Goal: Task Accomplishment & Management: Manage account settings

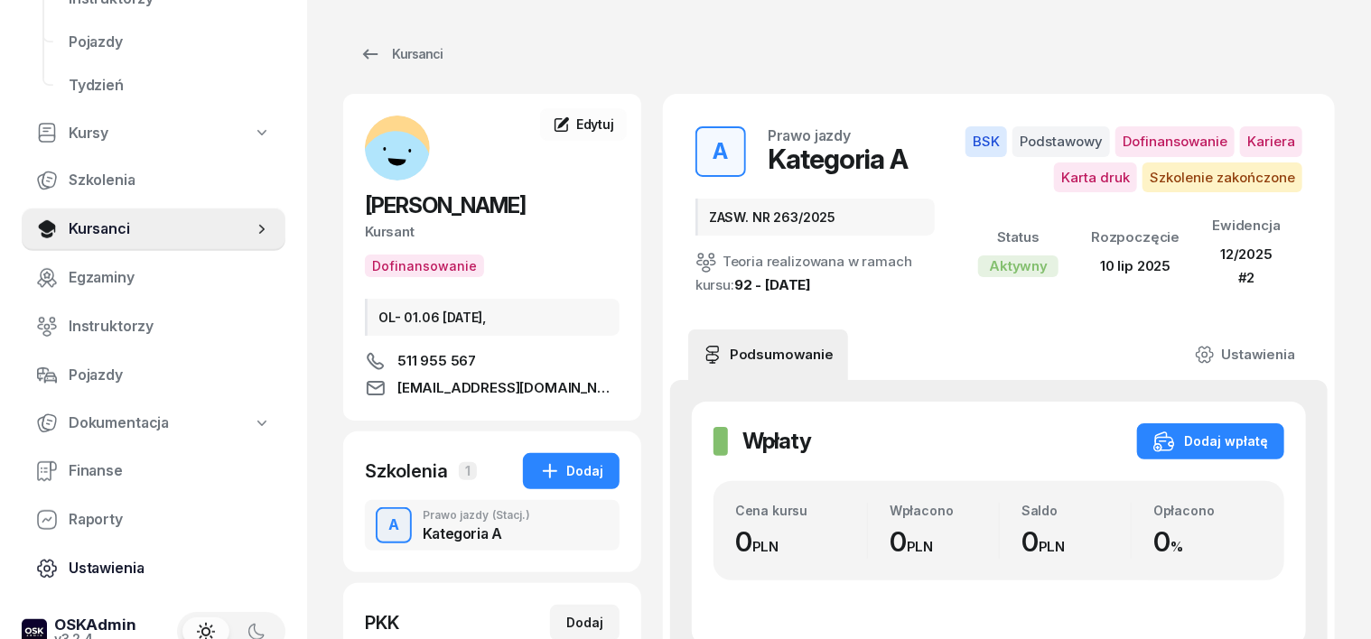
scroll to position [226, 0]
click at [96, 473] on span "Finanse" at bounding box center [170, 470] width 202 height 23
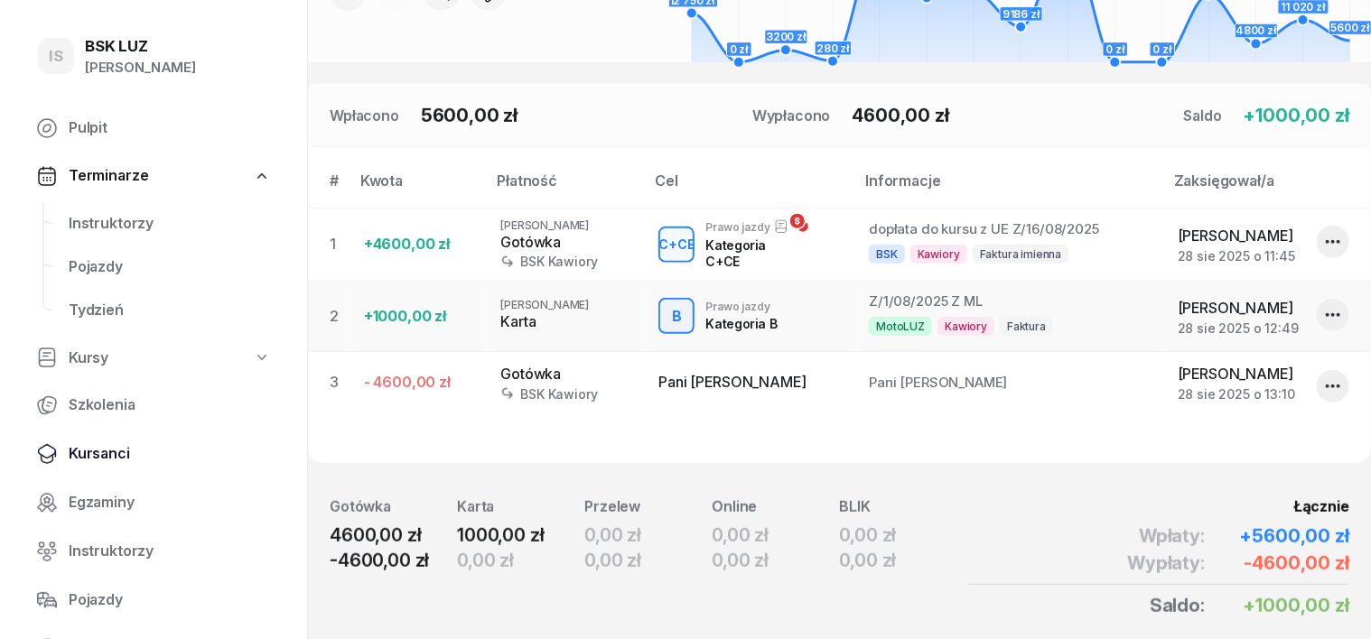
click at [126, 454] on span "Kursanci" at bounding box center [170, 454] width 202 height 23
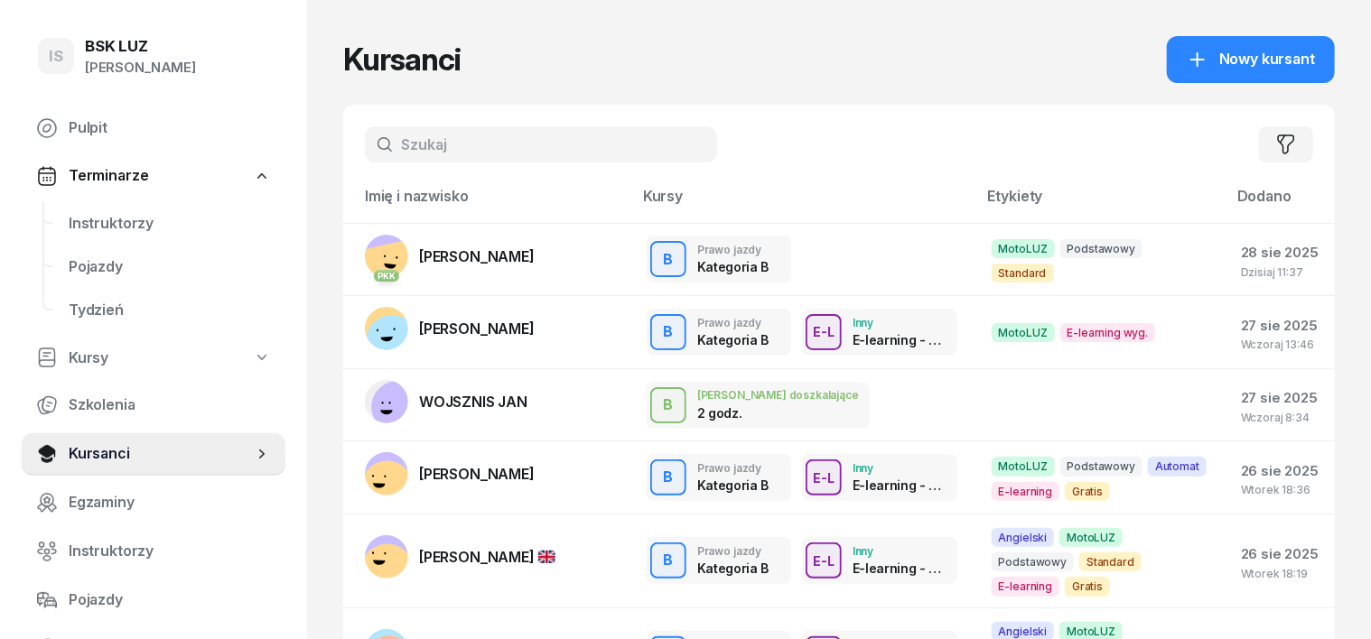
click at [365, 152] on input "text" at bounding box center [541, 144] width 352 height 36
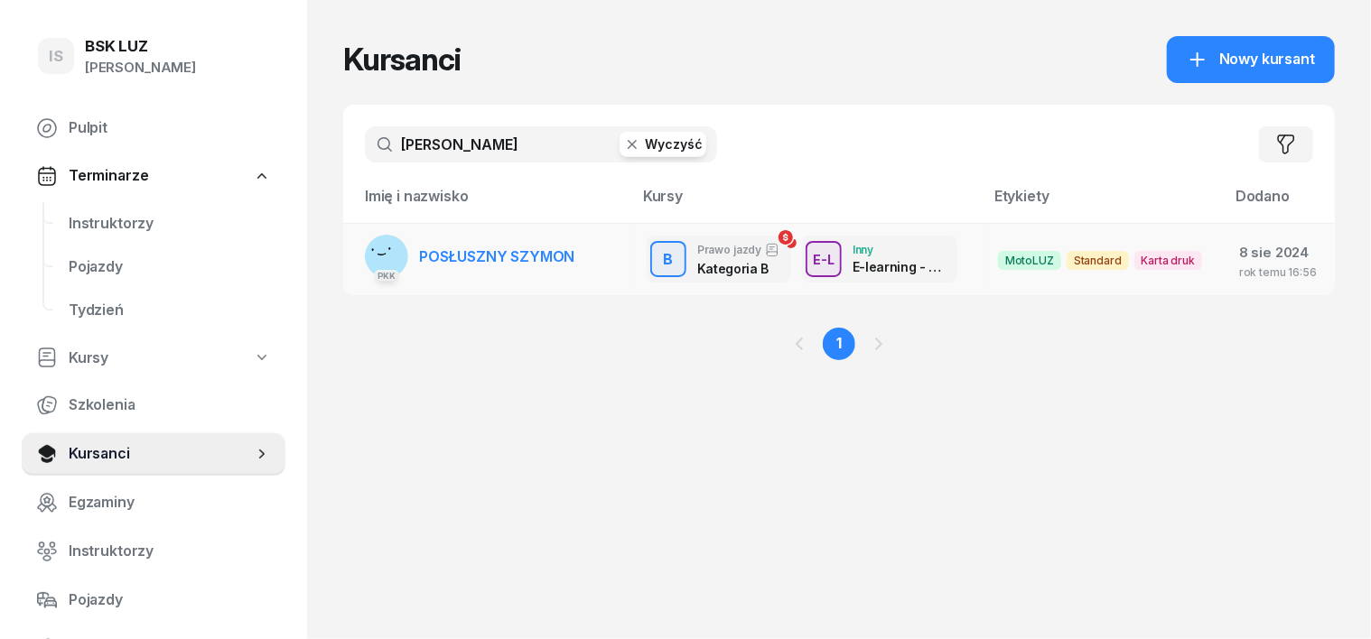
type input "[PERSON_NAME]"
click at [357, 250] on rect at bounding box center [386, 256] width 61 height 61
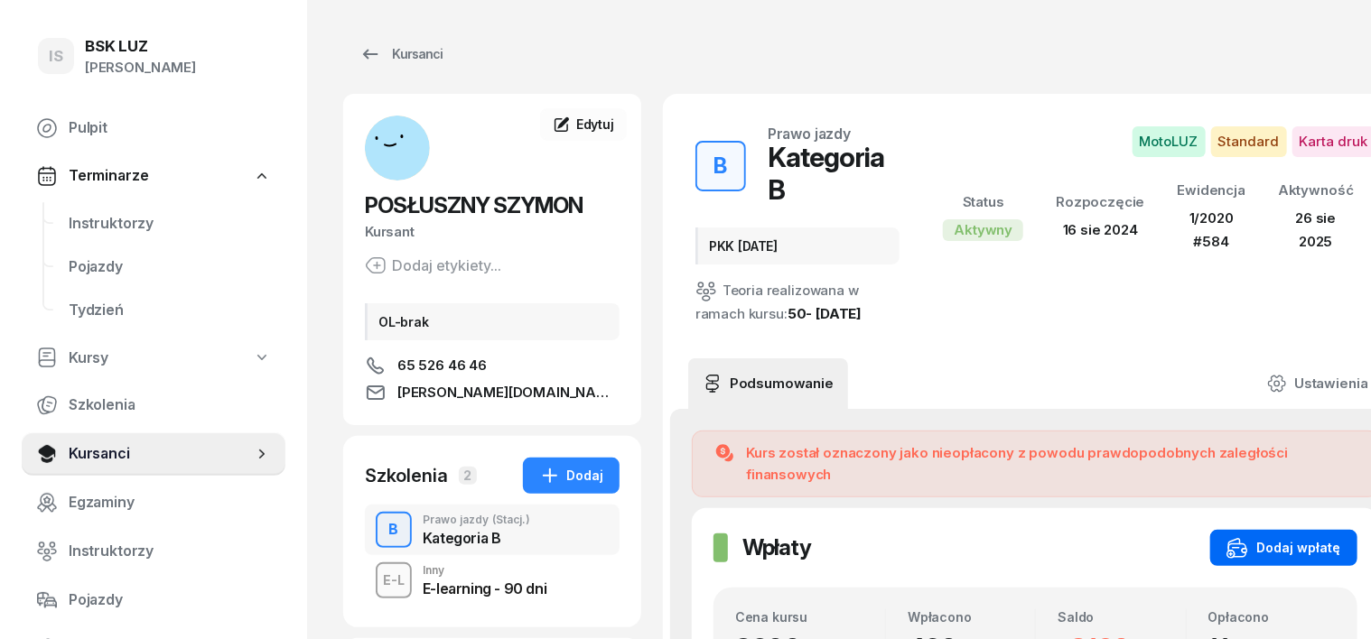
click at [1265, 537] on div "Dodaj wpłatę" at bounding box center [1283, 548] width 115 height 22
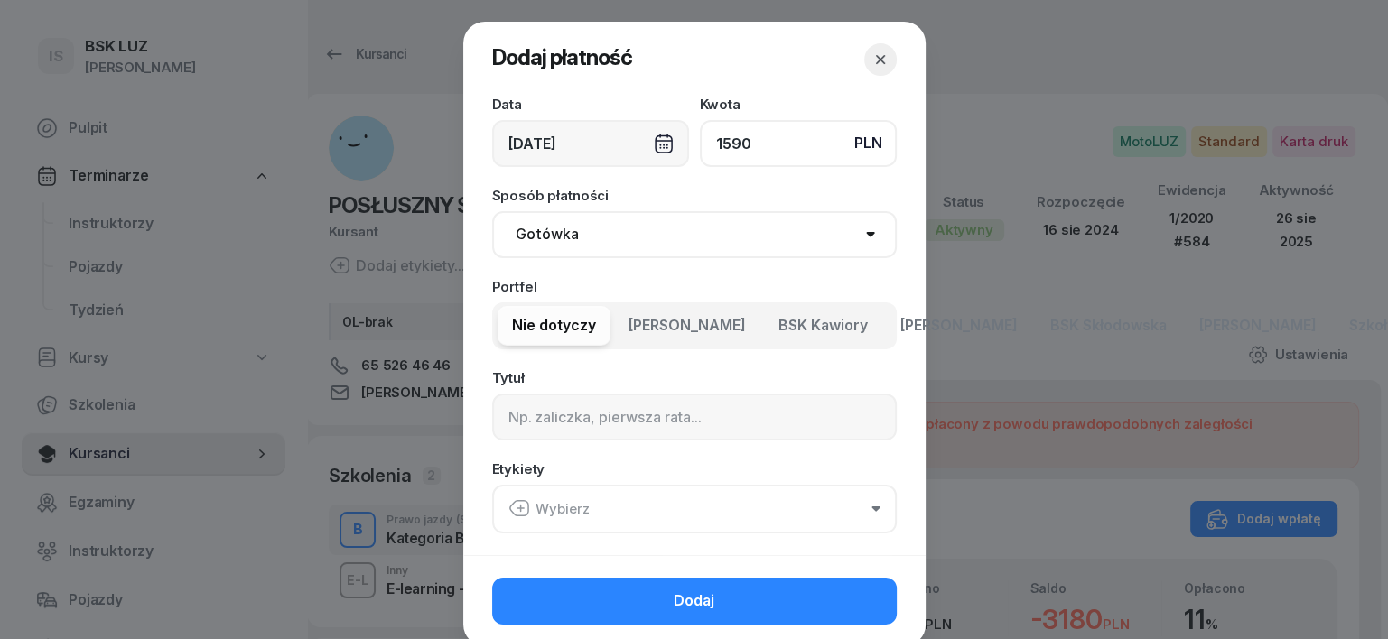
type input "1590"
click at [560, 232] on select "Gotówka Karta Przelew Płatności online BLIK" at bounding box center [694, 234] width 405 height 47
select select "transfer"
click at [492, 211] on select "Gotówka Karta Przelew Płatności online BLIK" at bounding box center [694, 234] width 405 height 47
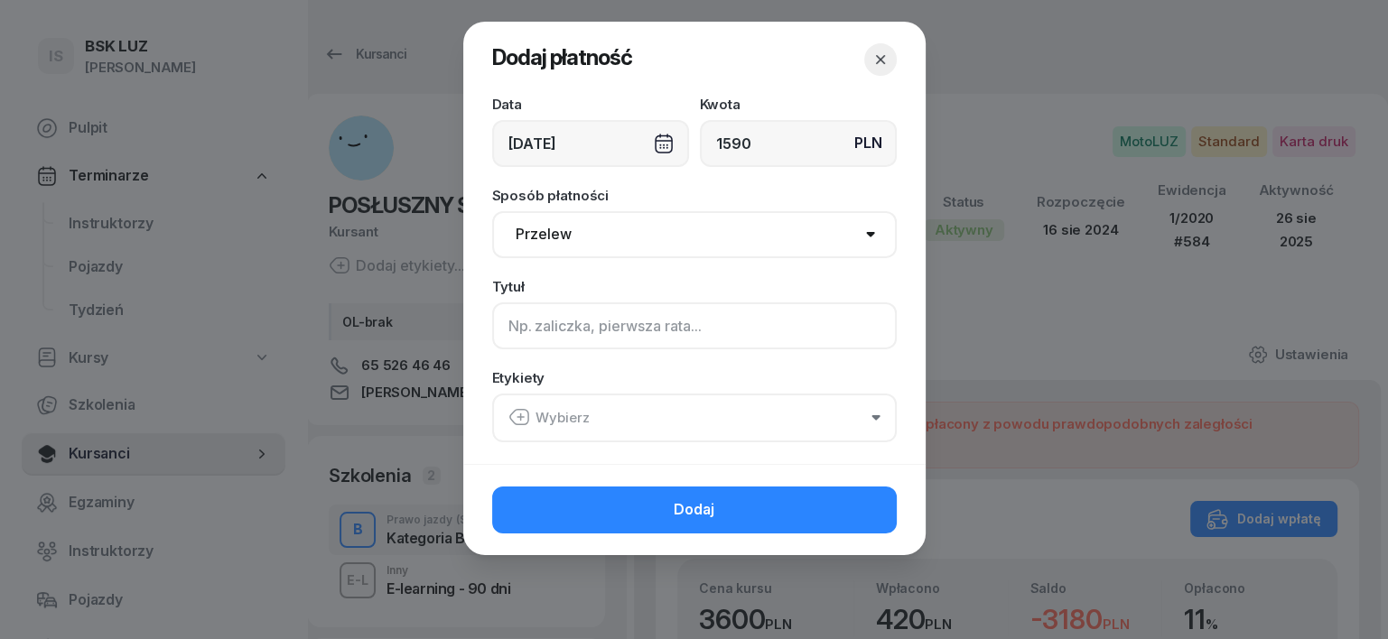
click at [516, 329] on input at bounding box center [694, 326] width 405 height 47
type input "B"
click at [520, 416] on icon "button" at bounding box center [520, 418] width 0 height 6
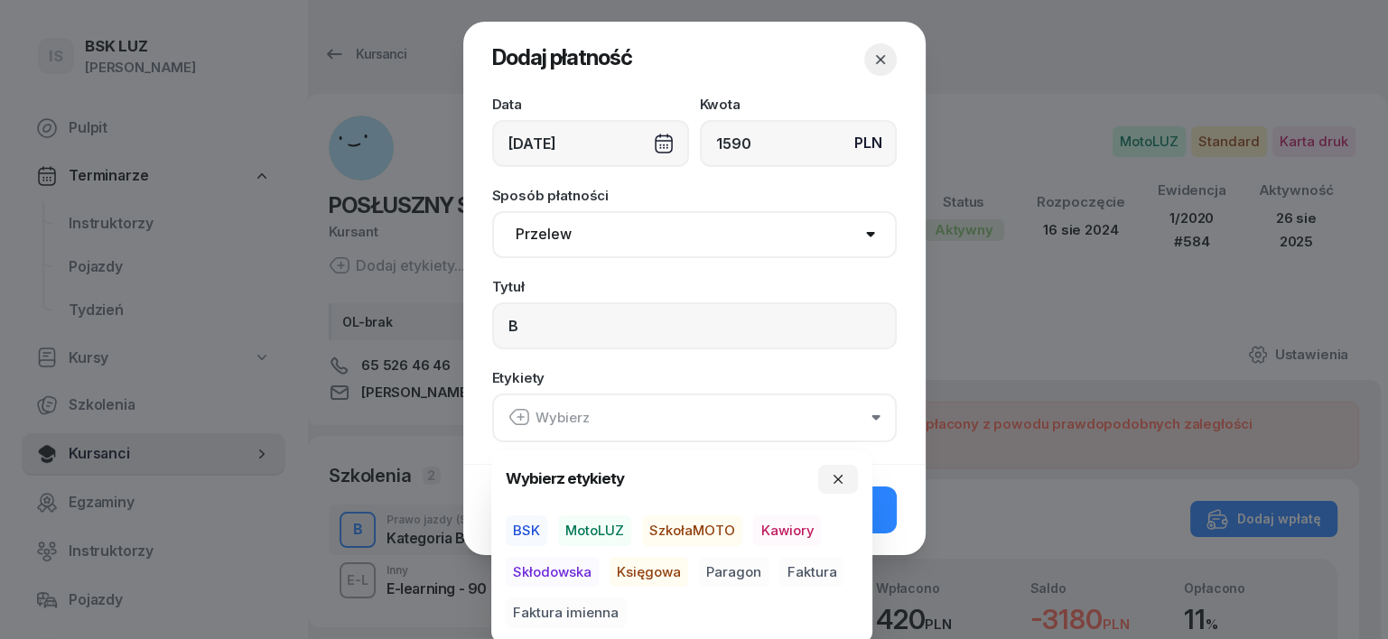
click at [608, 522] on span "MotoLUZ" at bounding box center [594, 531] width 73 height 31
drag, startPoint x: 643, startPoint y: 569, endPoint x: 669, endPoint y: 571, distance: 26.3
click at [643, 570] on span "Księgowa" at bounding box center [649, 571] width 79 height 31
click at [729, 574] on span "Paragon" at bounding box center [734, 571] width 70 height 31
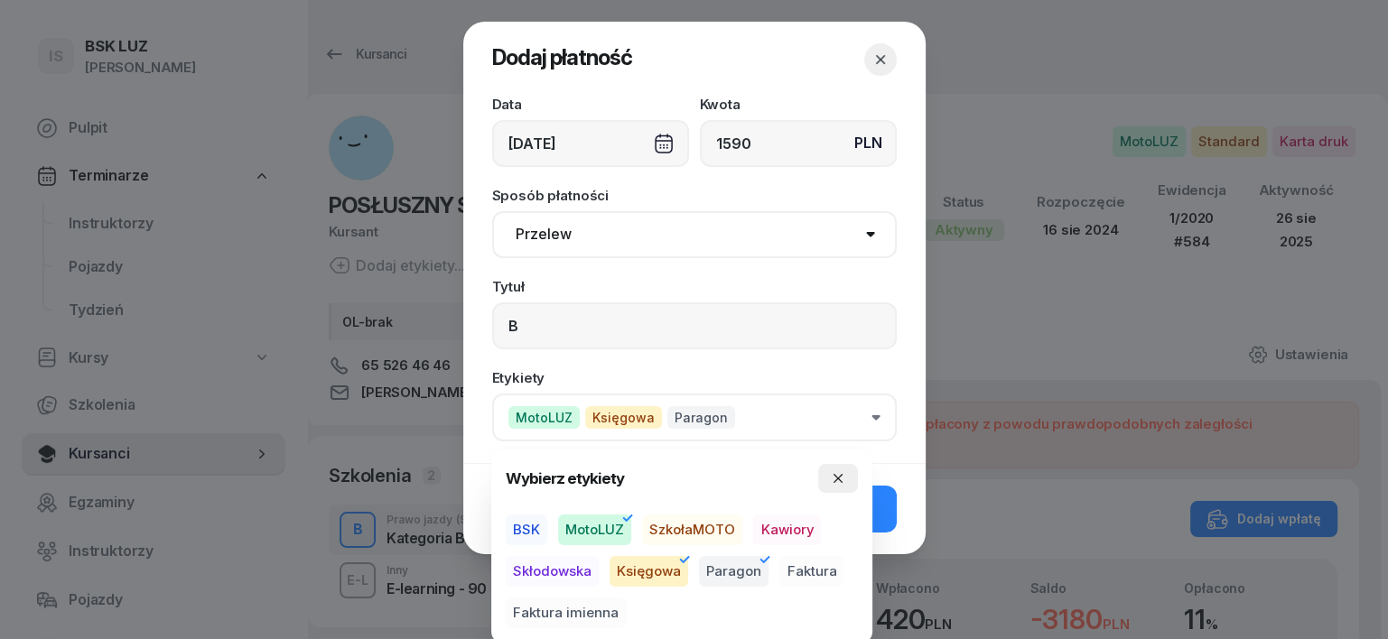
drag, startPoint x: 838, startPoint y: 476, endPoint x: 838, endPoint y: 487, distance: 10.8
click at [840, 476] on icon "button" at bounding box center [838, 478] width 14 height 14
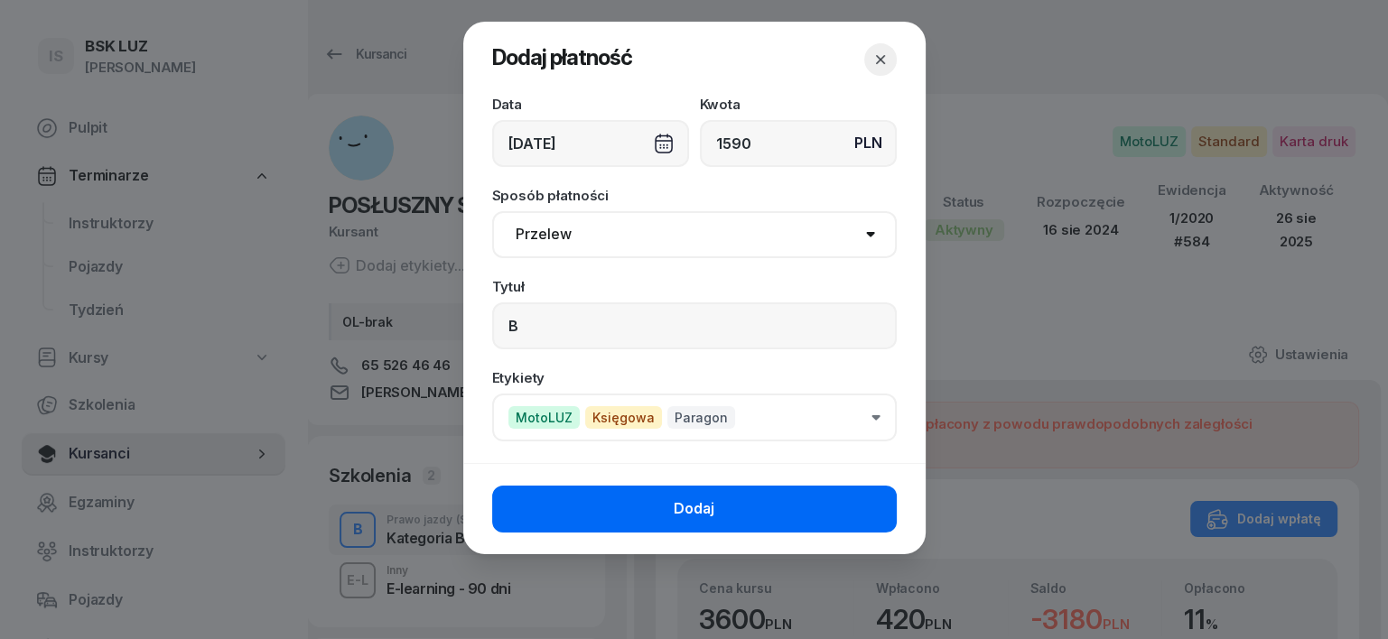
click at [851, 503] on button "Dodaj" at bounding box center [694, 509] width 405 height 47
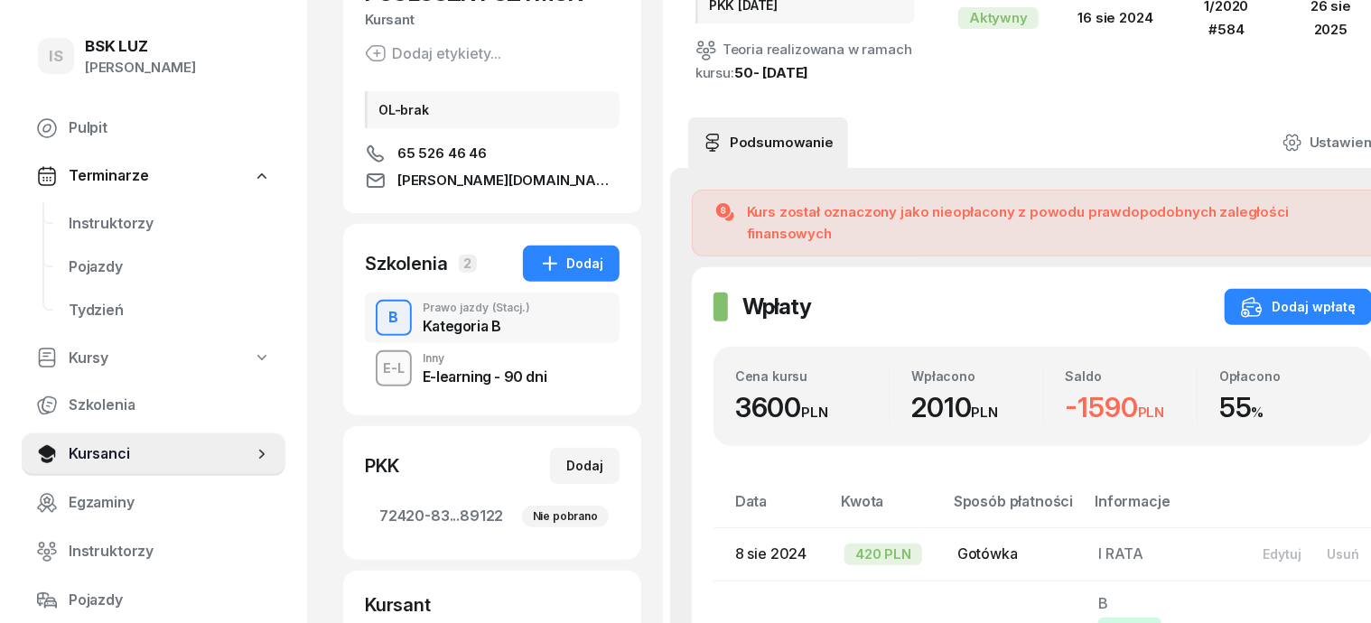
scroll to position [226, 0]
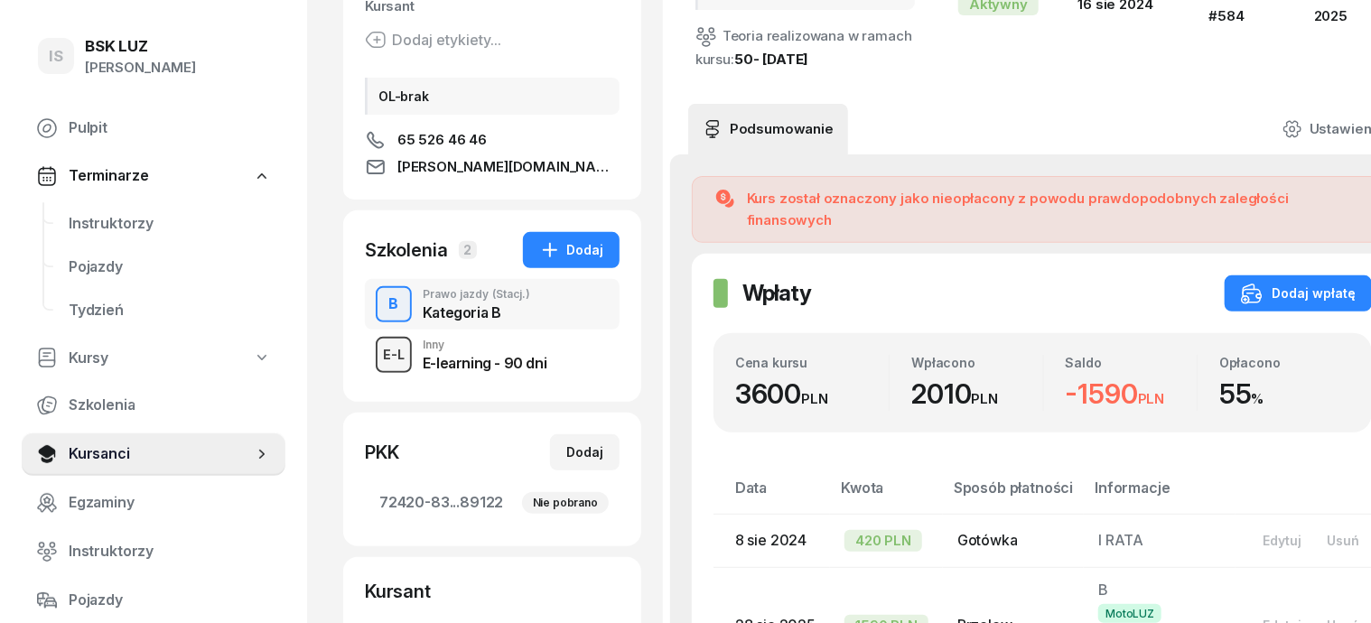
click at [376, 359] on div "E-L" at bounding box center [394, 354] width 36 height 23
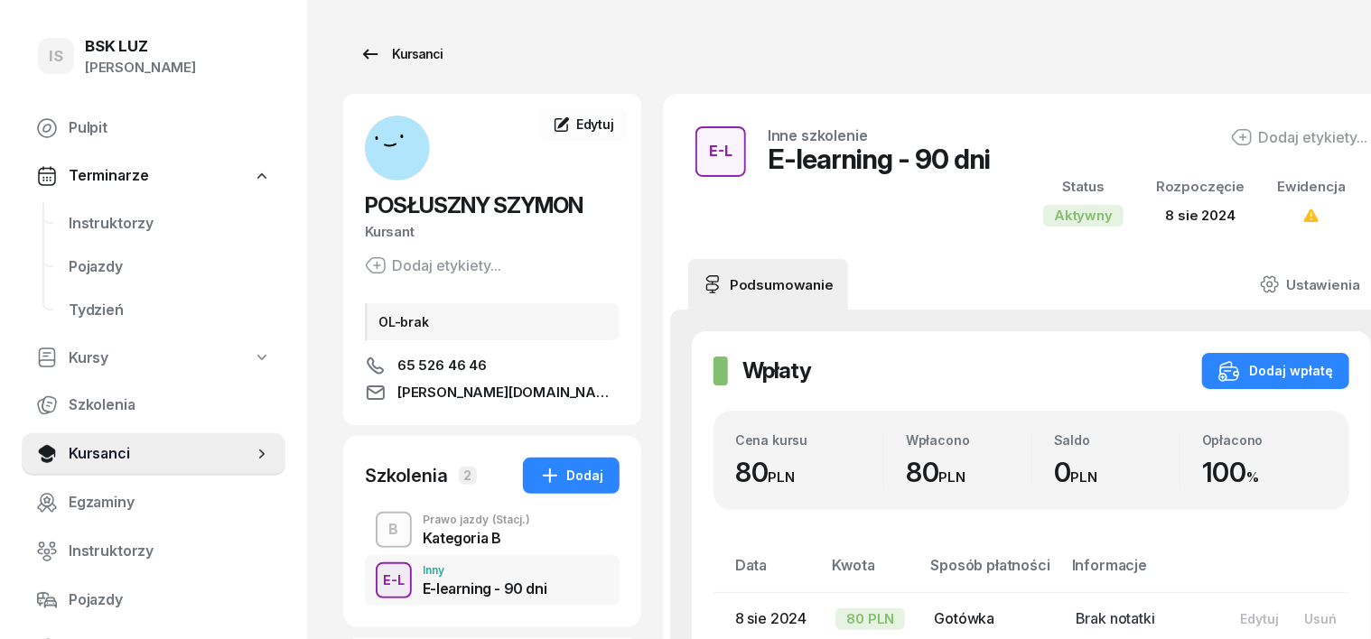
click at [373, 54] on div "Kursanci" at bounding box center [400, 54] width 83 height 22
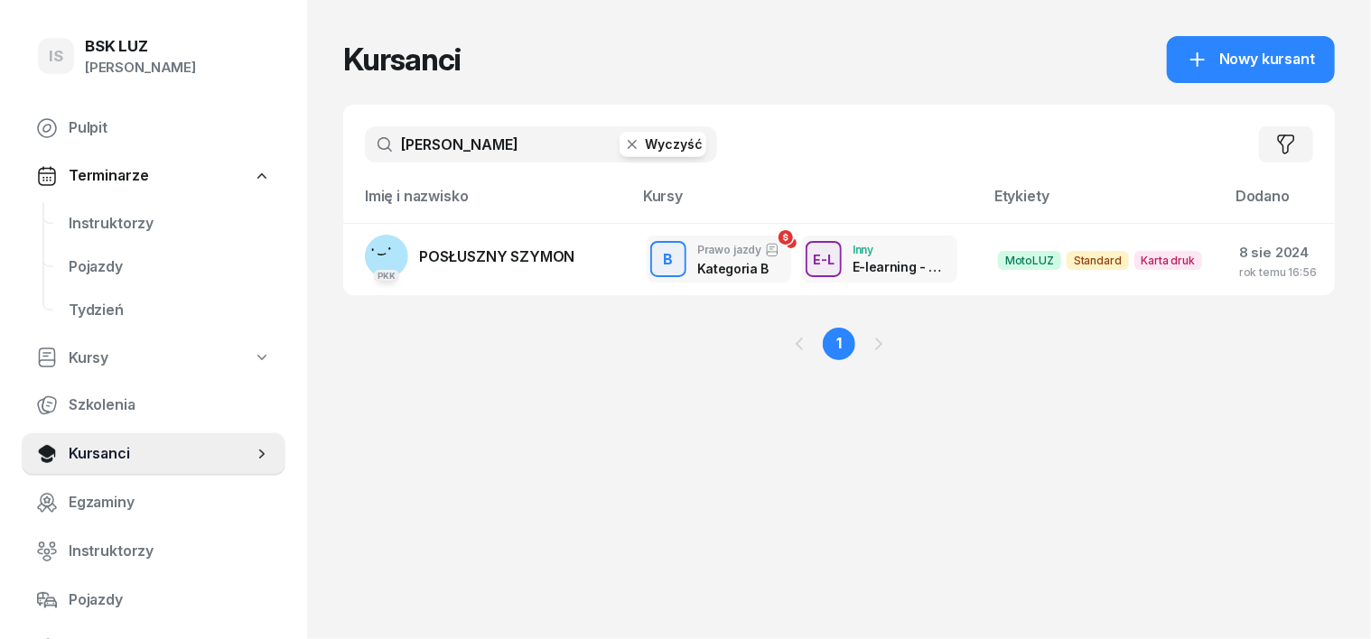
click at [623, 145] on icon "button" at bounding box center [632, 144] width 18 height 18
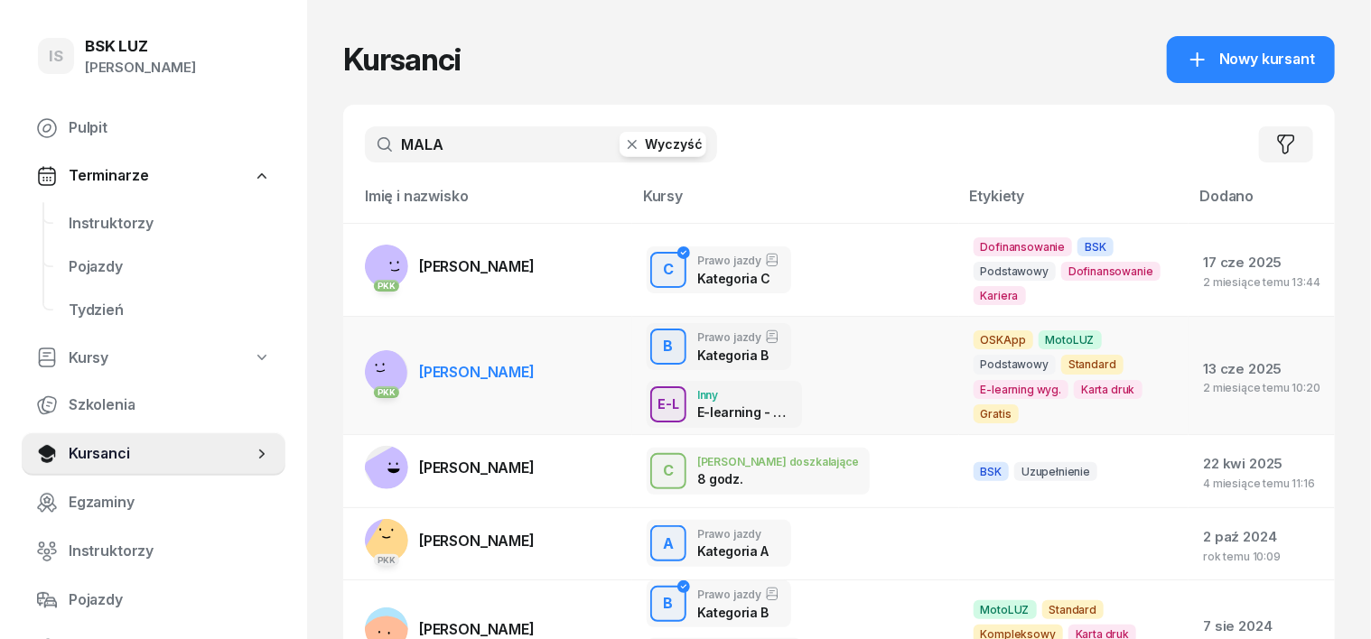
type input "MALA"
click at [365, 379] on div "PKK" at bounding box center [386, 390] width 43 height 23
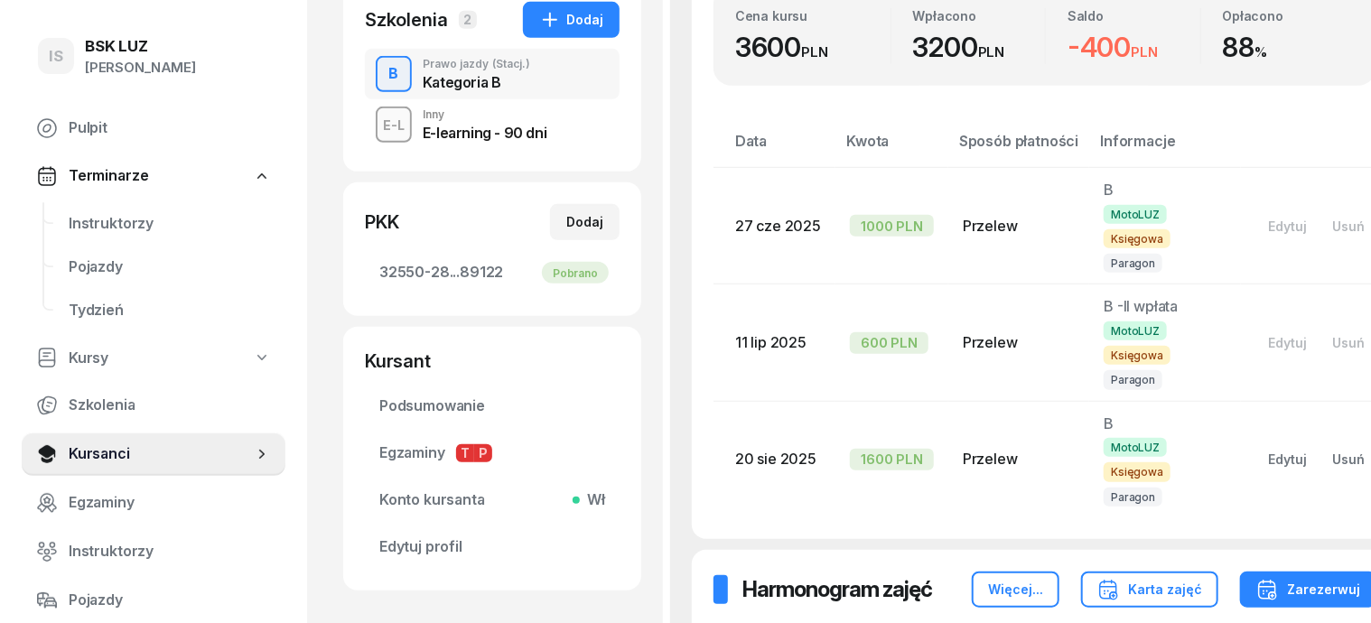
scroll to position [339, 0]
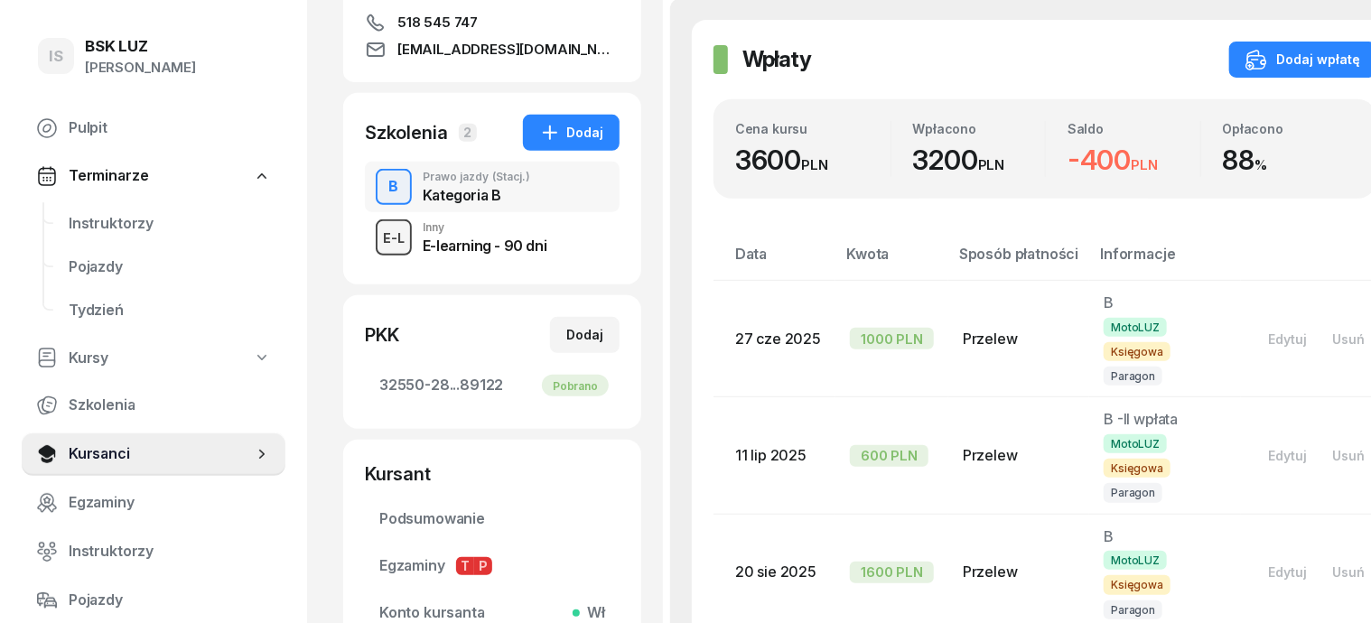
click at [378, 249] on div "button" at bounding box center [394, 237] width 33 height 33
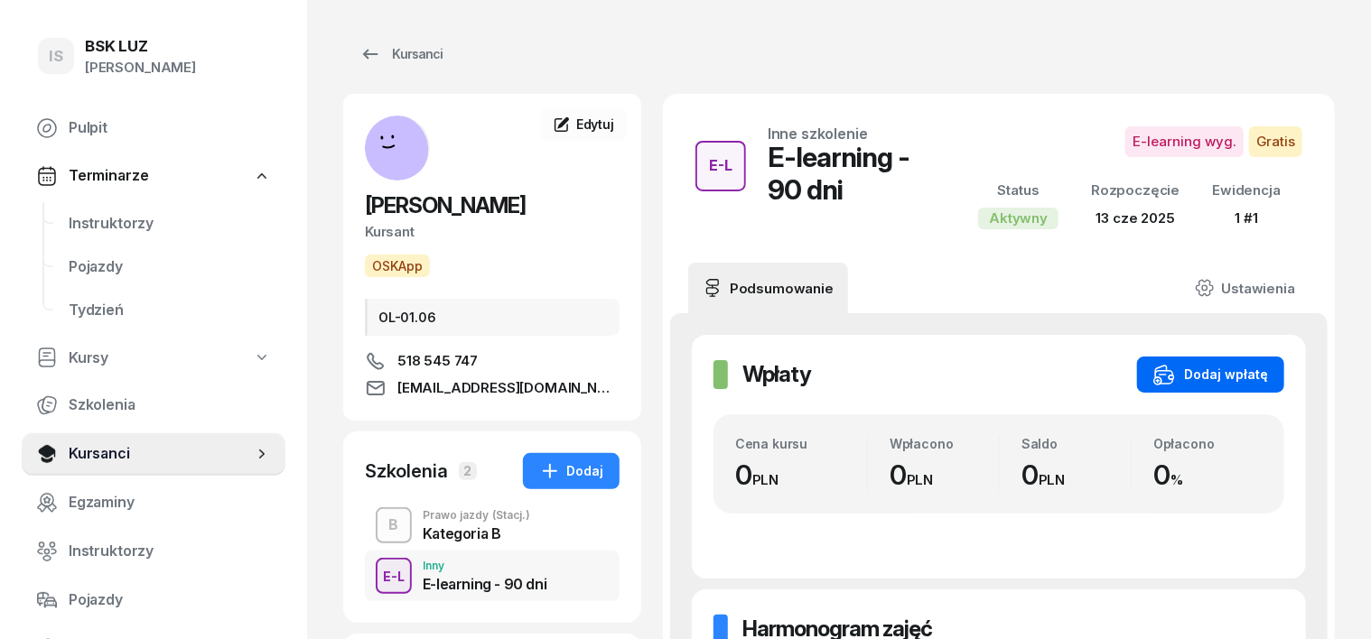
click at [1268, 374] on div "Dodaj wpłatę" at bounding box center [1210, 375] width 115 height 22
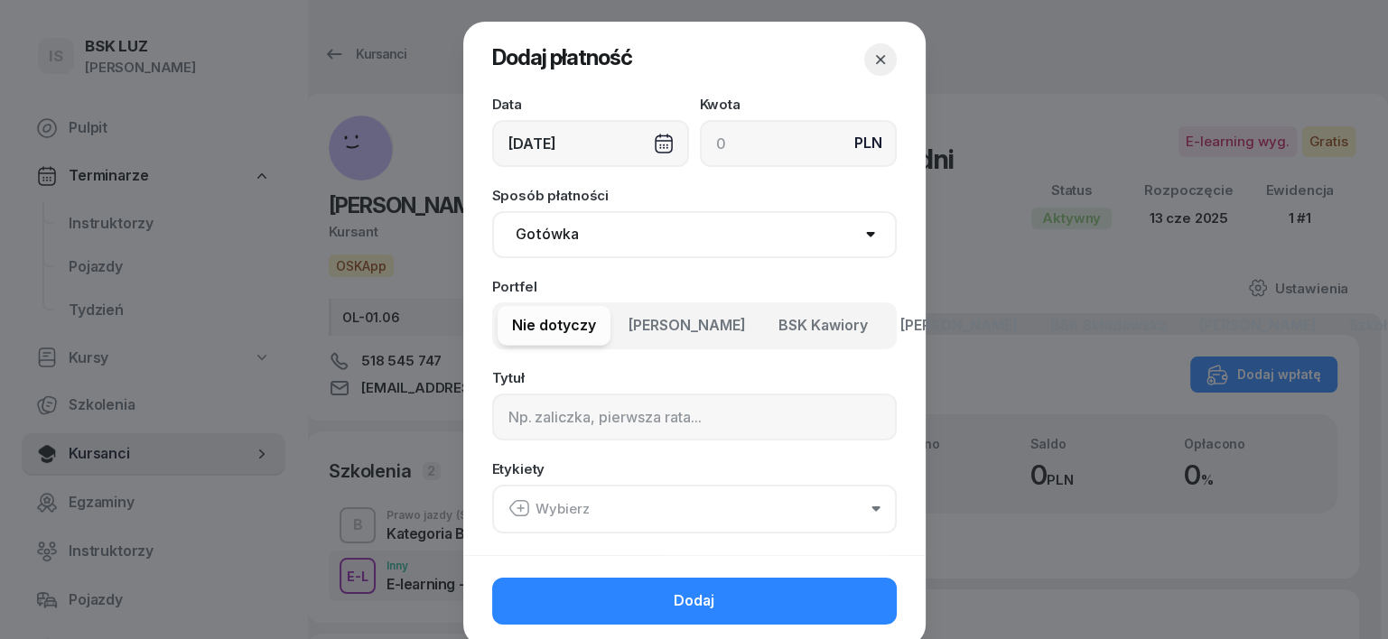
click at [872, 55] on icon "button" at bounding box center [881, 60] width 18 height 18
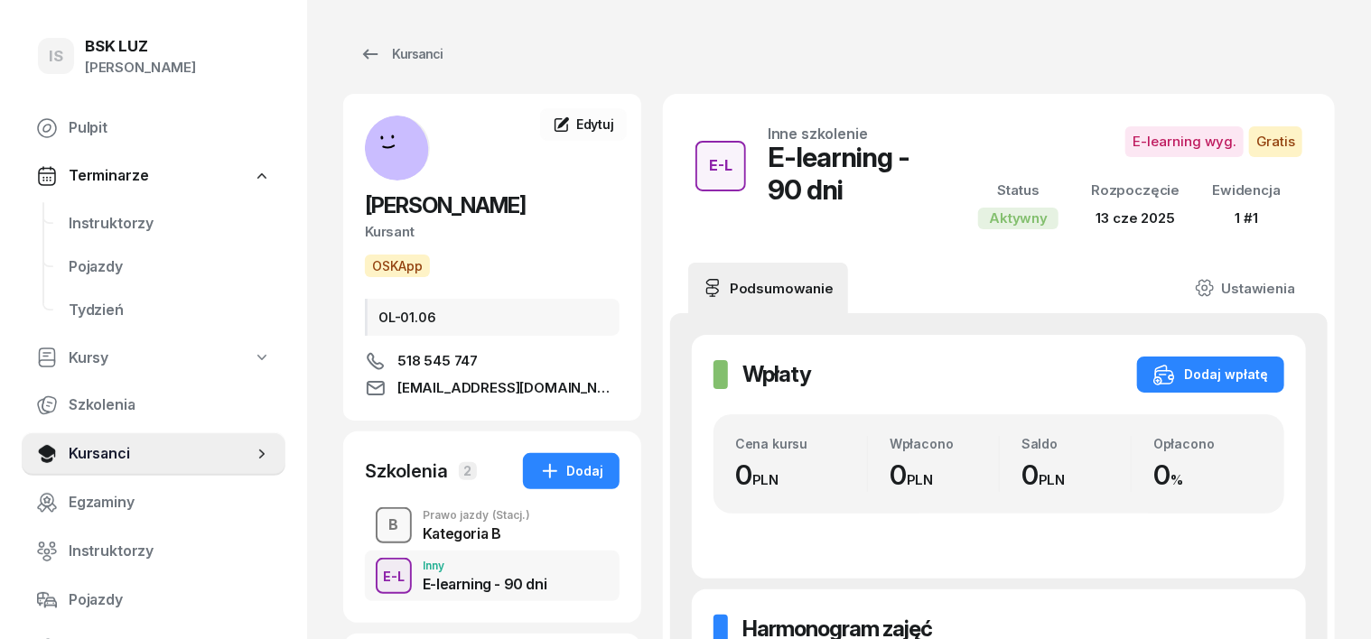
drag, startPoint x: 364, startPoint y: 523, endPoint x: 359, endPoint y: 535, distance: 12.9
click at [382, 531] on div "B" at bounding box center [394, 525] width 24 height 31
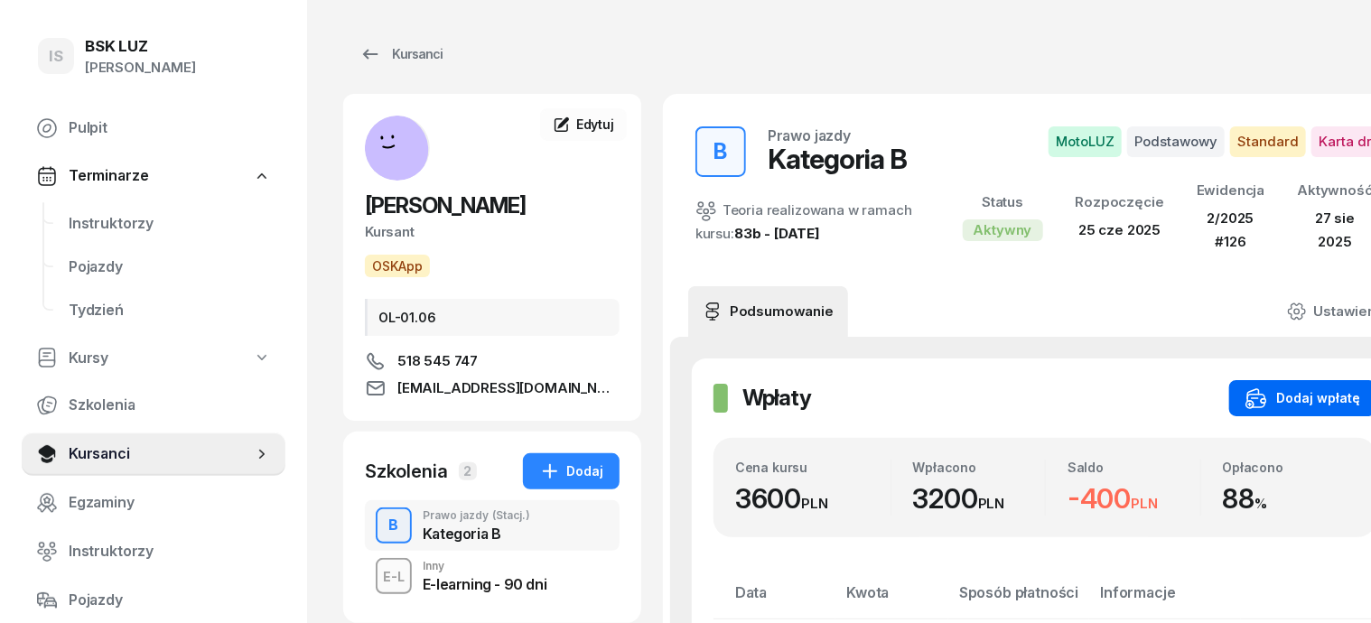
click at [1267, 394] on div "Dodaj wpłatę" at bounding box center [1302, 398] width 115 height 22
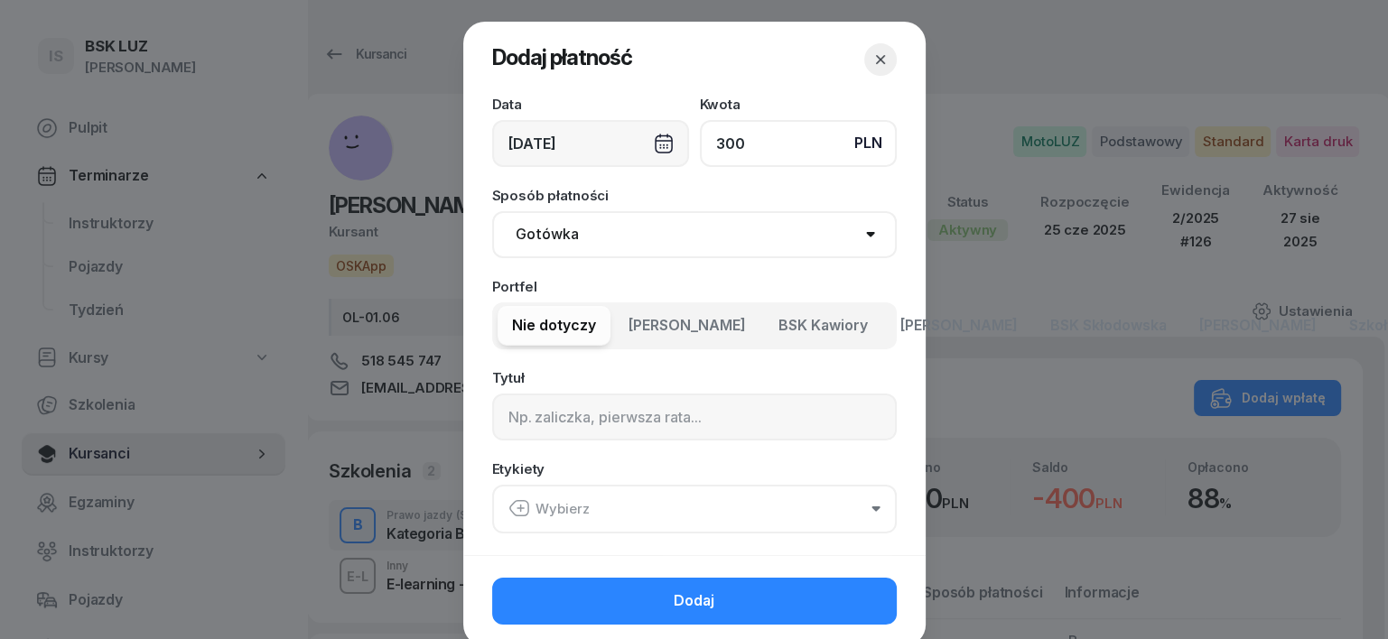
type input "300"
click at [528, 240] on select "Gotówka Karta Przelew Płatności online BLIK" at bounding box center [694, 234] width 405 height 47
select select "transfer"
click at [492, 211] on select "Gotówka Karta Przelew Płatności online BLIK" at bounding box center [694, 234] width 405 height 47
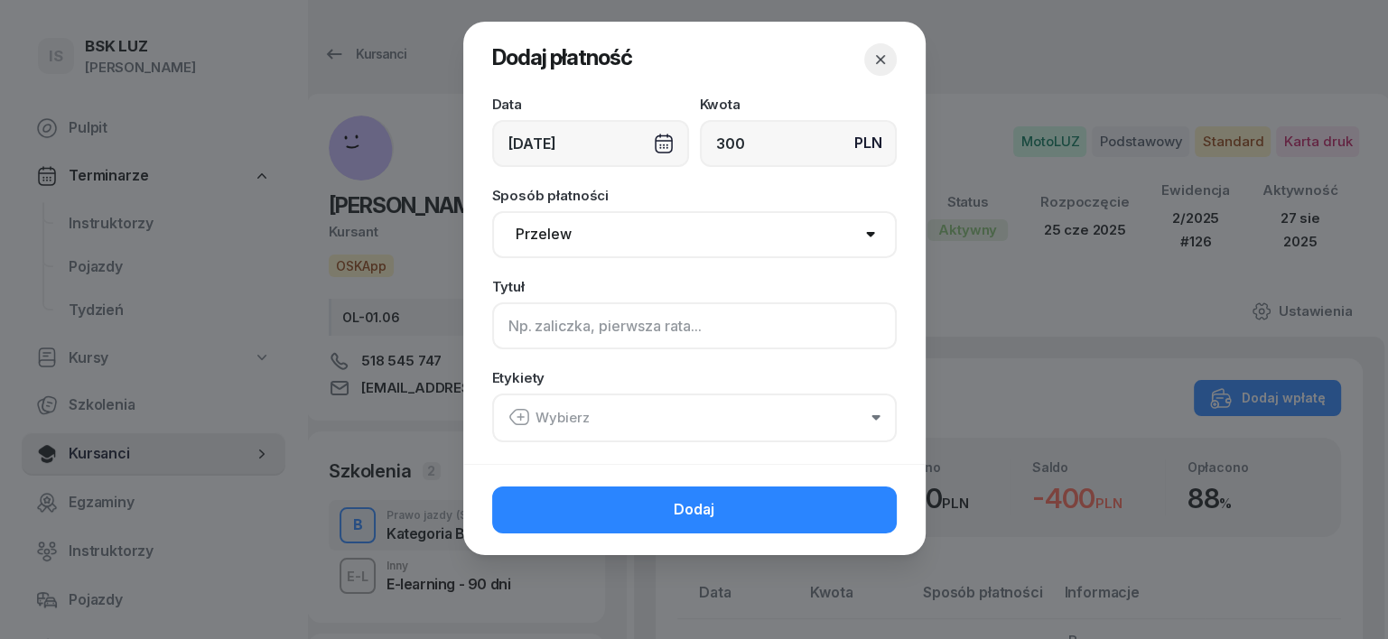
click at [519, 336] on input at bounding box center [694, 326] width 405 height 47
click at [519, 328] on input at bounding box center [694, 326] width 405 height 47
type input "B"
click at [521, 418] on icon "button" at bounding box center [519, 417] width 22 height 22
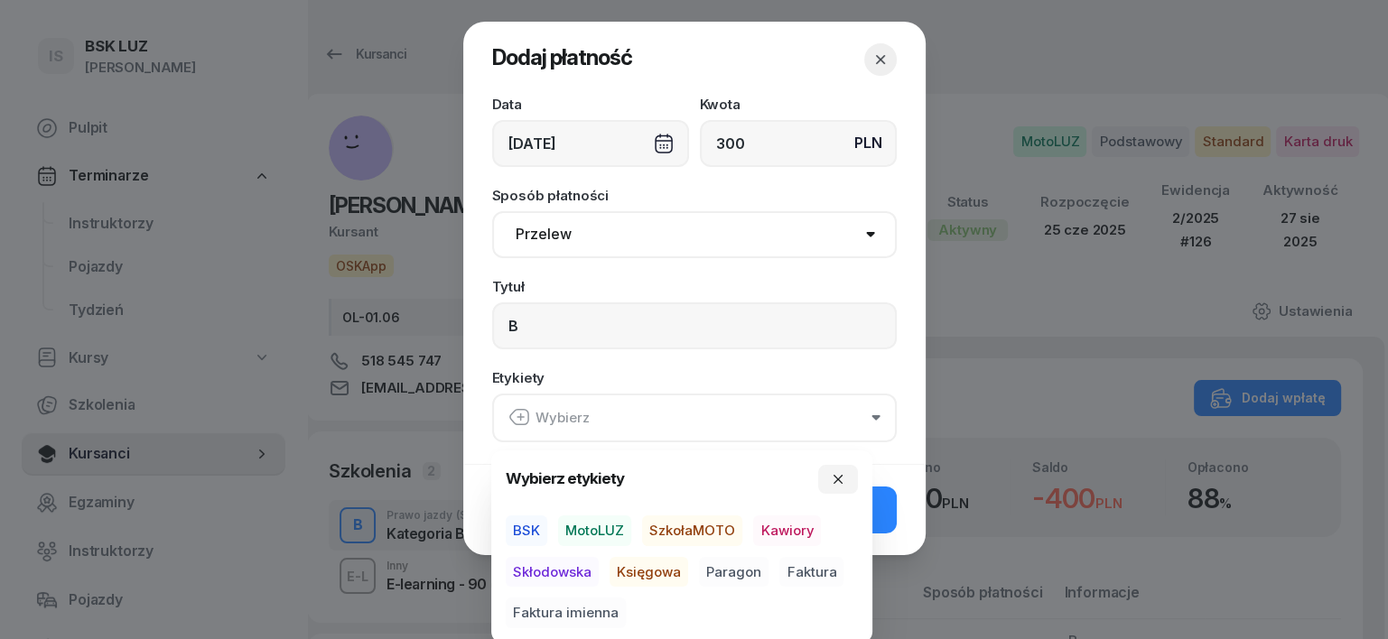
click at [607, 525] on span "MotoLUZ" at bounding box center [594, 531] width 73 height 31
drag, startPoint x: 655, startPoint y: 574, endPoint x: 665, endPoint y: 572, distance: 10.3
click at [655, 574] on span "Księgowa" at bounding box center [649, 571] width 79 height 31
click at [748, 562] on span "Paragon" at bounding box center [734, 571] width 70 height 31
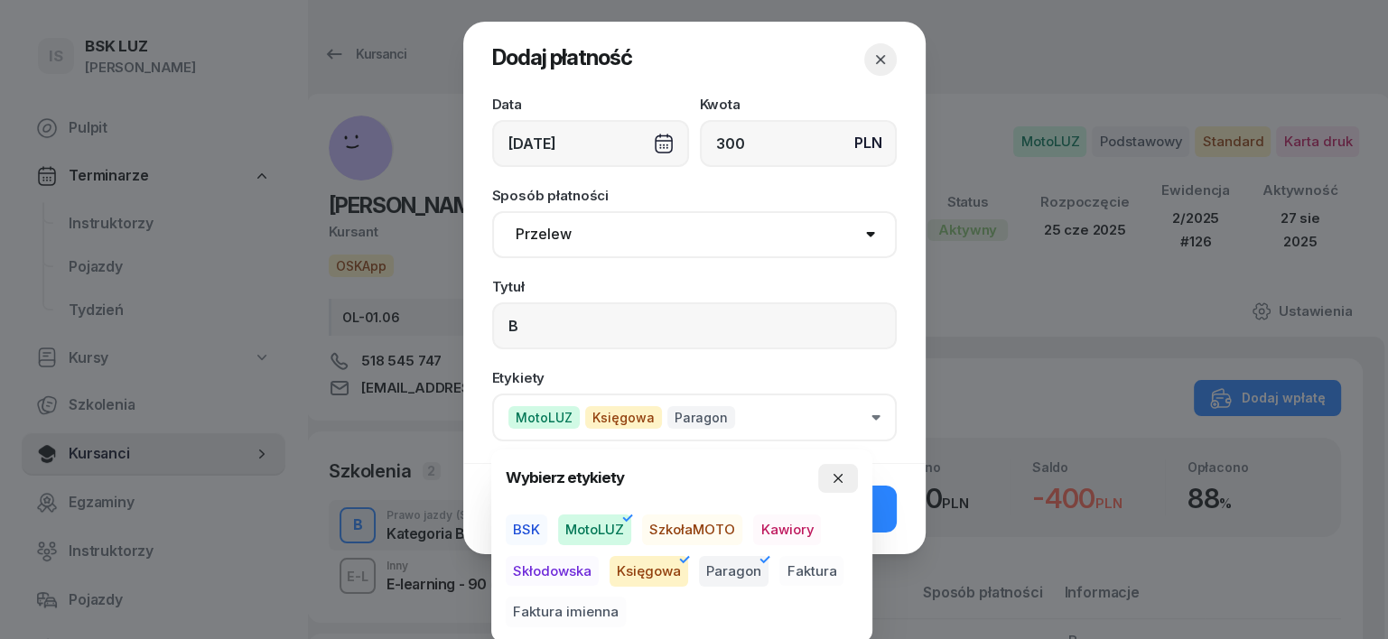
click at [842, 473] on icon "button" at bounding box center [838, 478] width 14 height 14
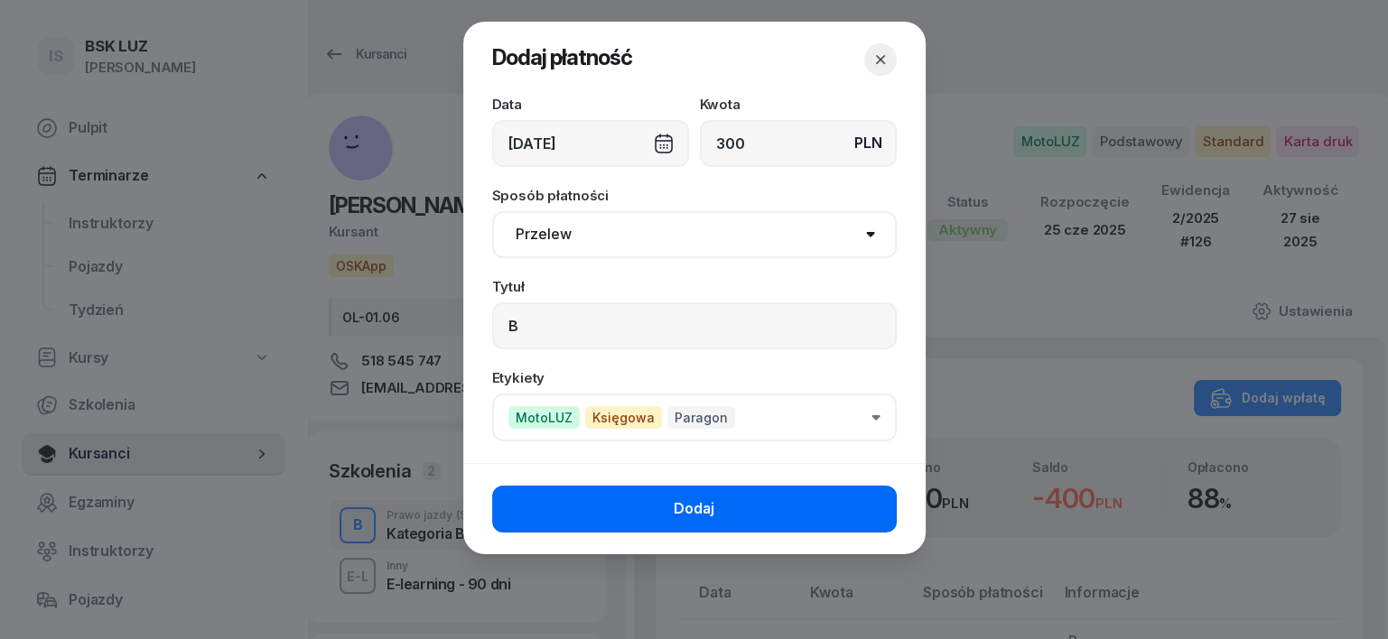
click at [846, 507] on button "Dodaj" at bounding box center [694, 509] width 405 height 47
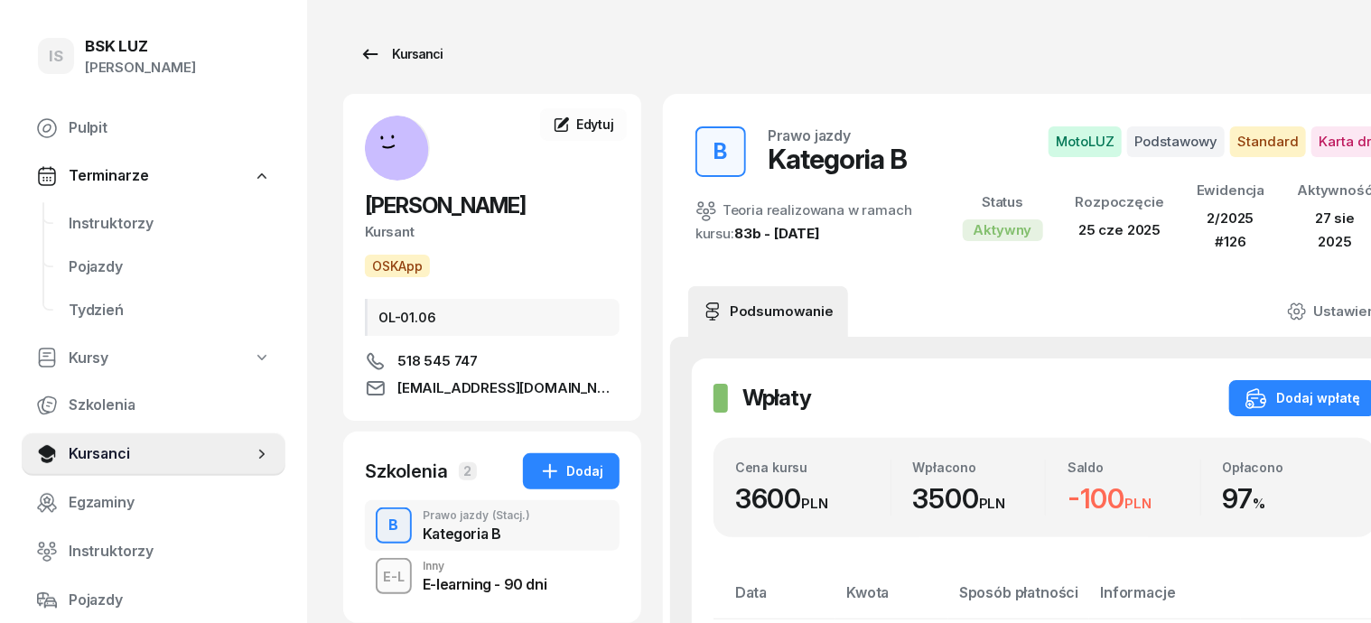
click at [370, 53] on div "Kursanci" at bounding box center [400, 54] width 83 height 22
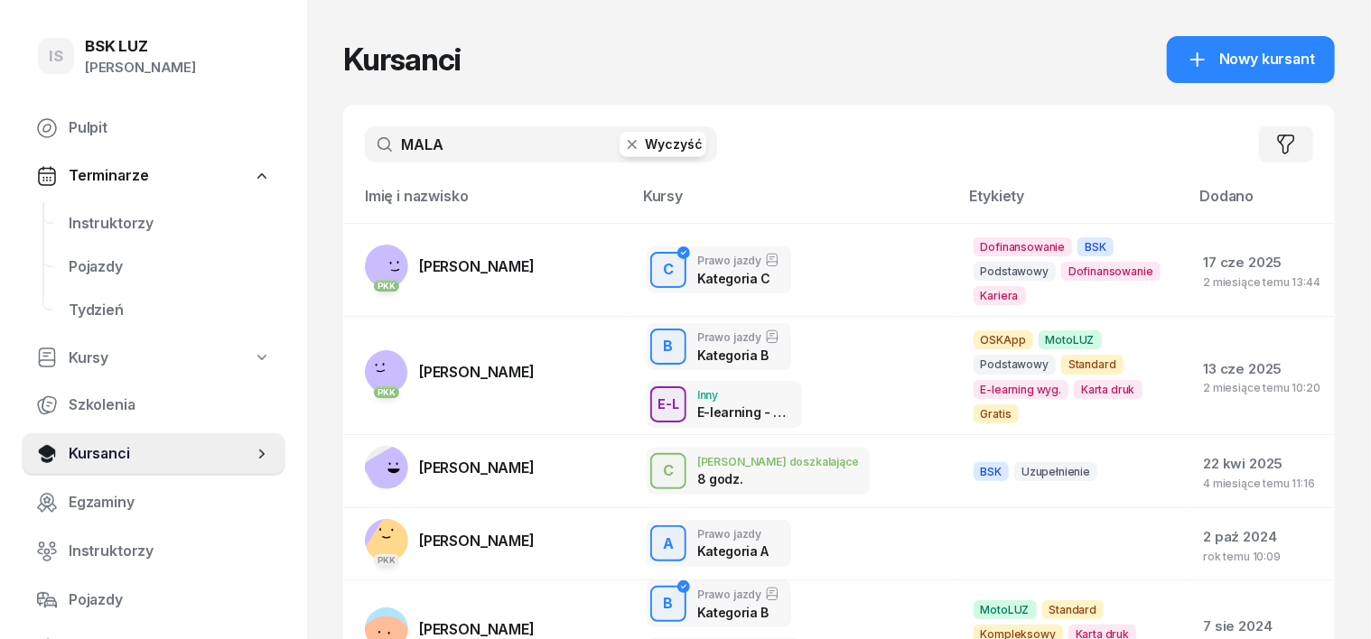
click at [623, 145] on icon "button" at bounding box center [632, 144] width 18 height 18
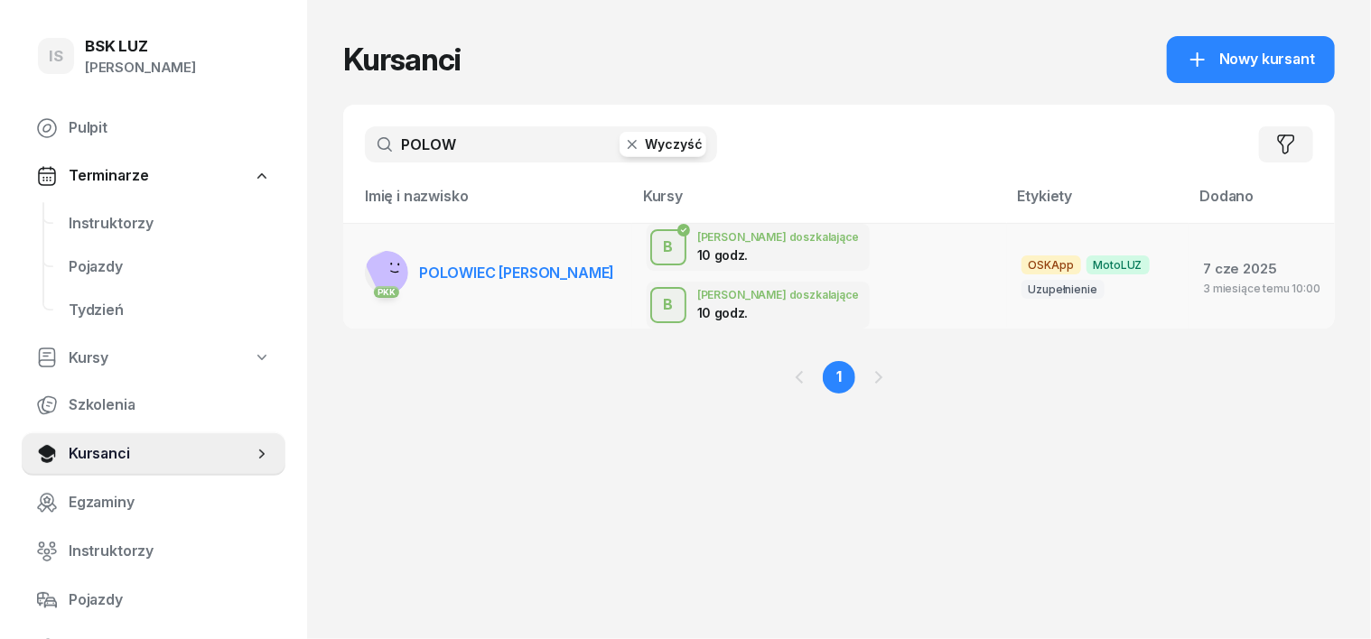
type input "POLOW"
click at [372, 251] on link "PKK POLOWIEC [PERSON_NAME]" at bounding box center [489, 272] width 249 height 43
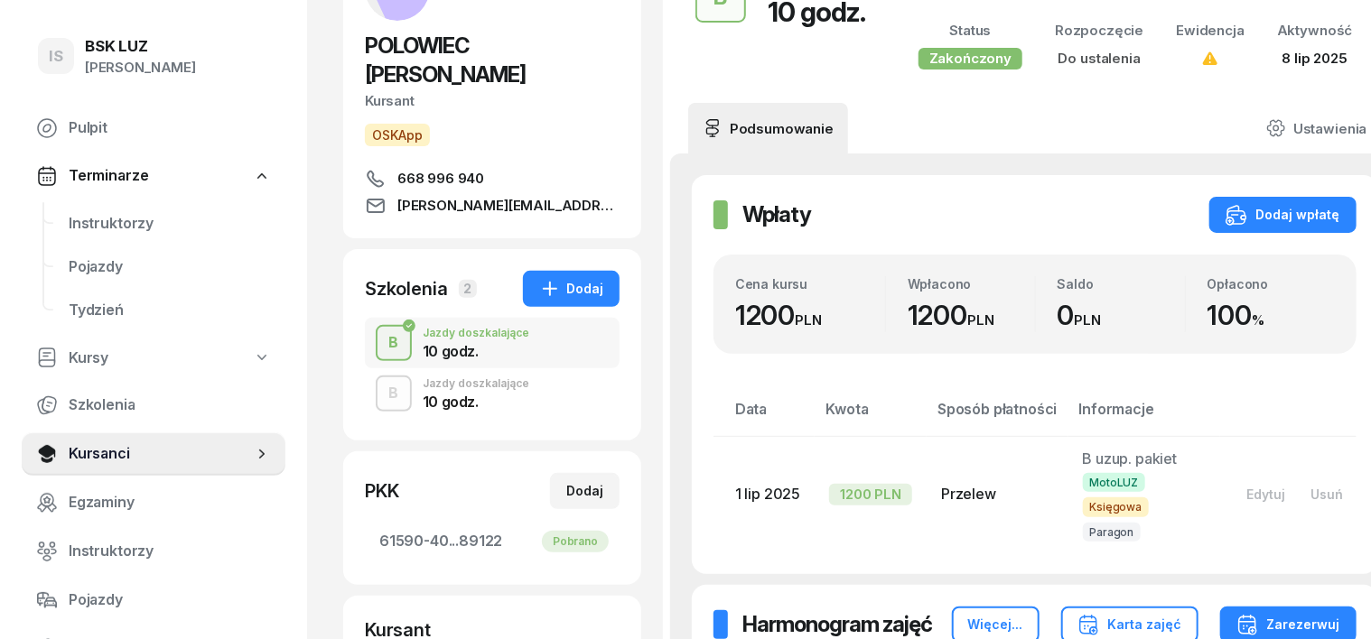
scroll to position [226, 0]
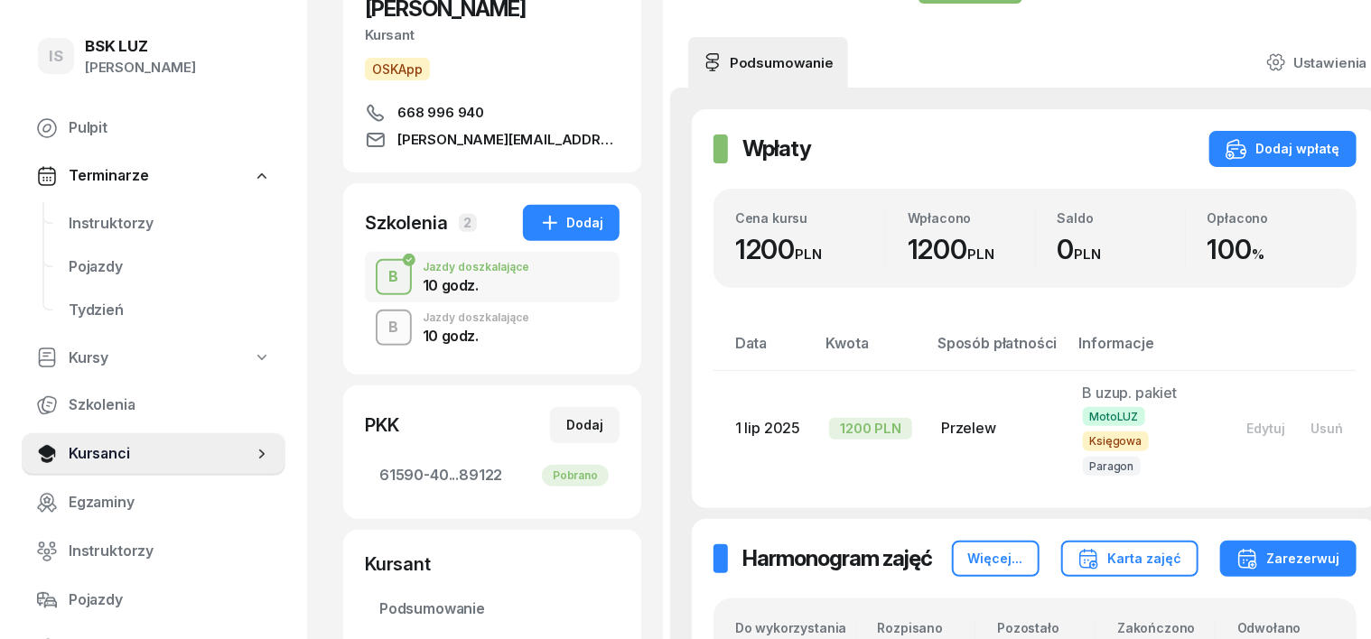
click at [382, 312] on div "B" at bounding box center [394, 327] width 24 height 31
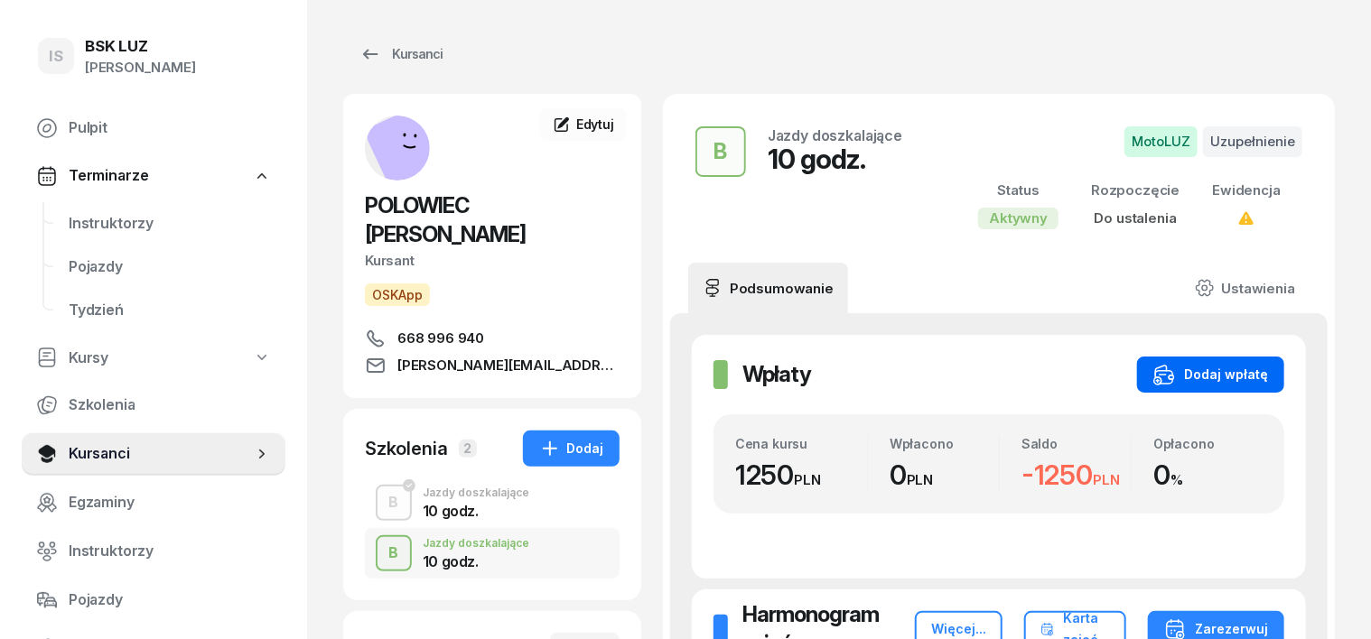
click at [1252, 361] on button "Dodaj wpłatę" at bounding box center [1210, 375] width 147 height 36
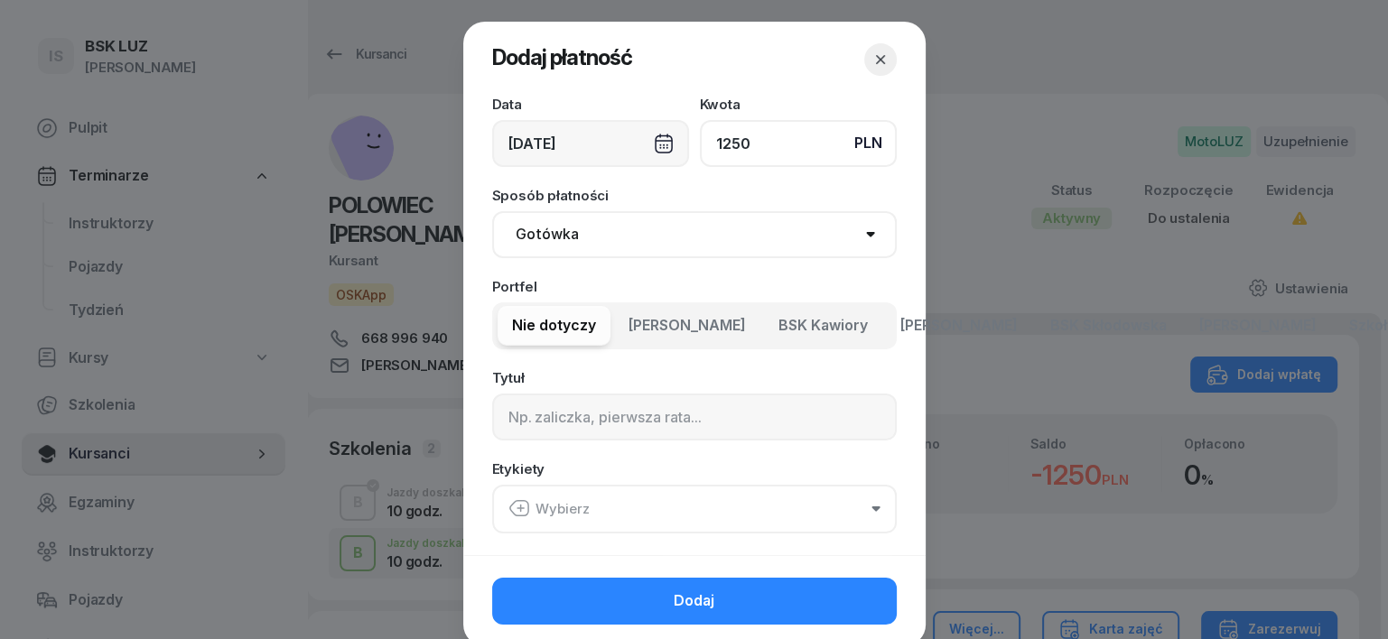
type input "1250"
click at [555, 231] on select "Gotówka Karta Przelew Płatności online BLIK" at bounding box center [694, 234] width 405 height 47
select select "transfer"
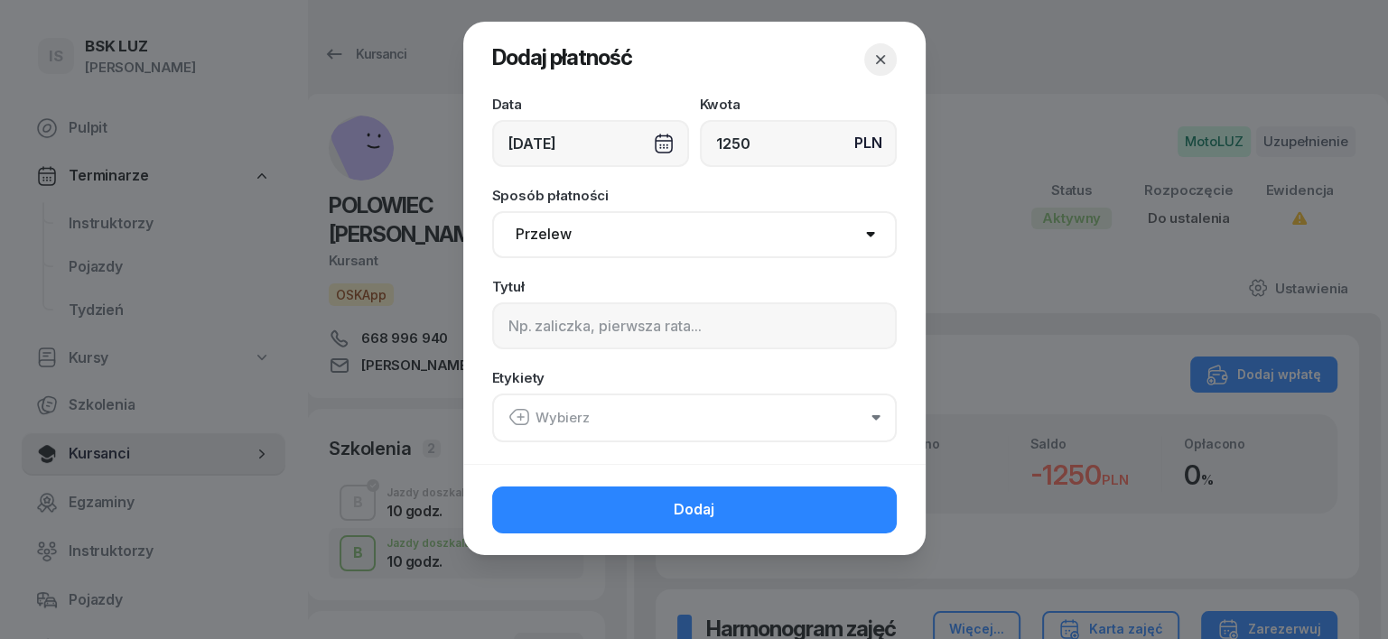
click at [520, 415] on icon "button" at bounding box center [520, 418] width 0 height 6
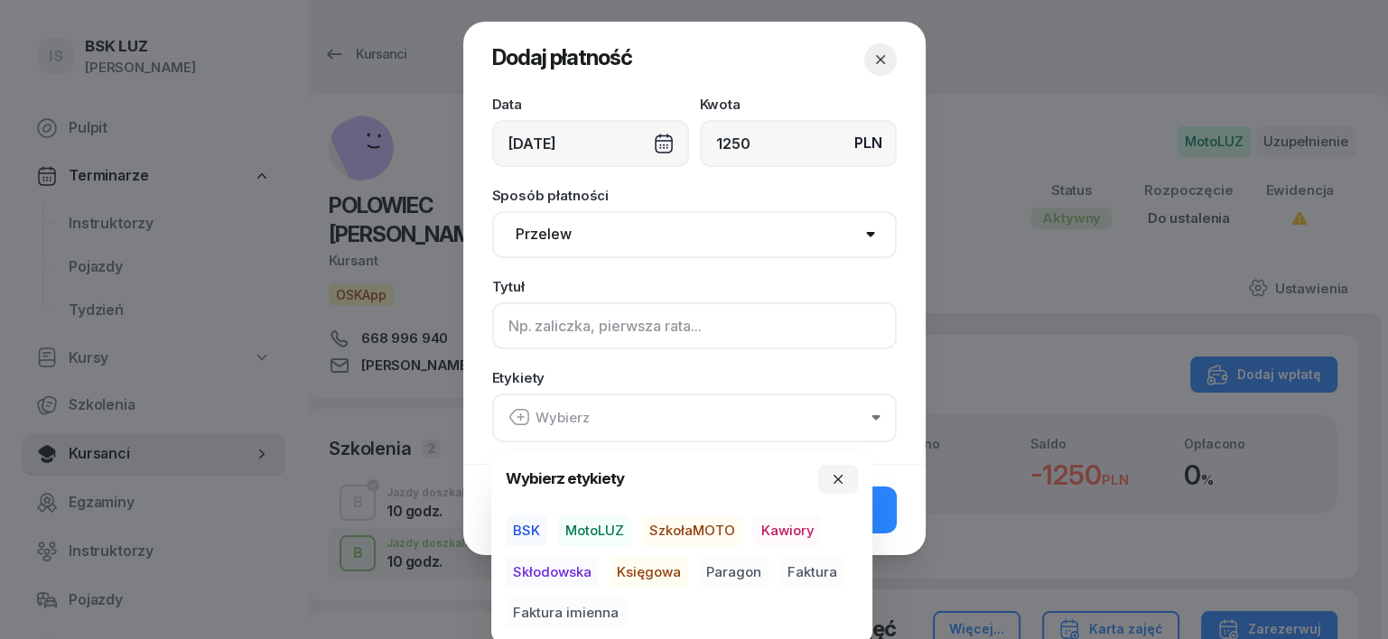
click at [514, 322] on input at bounding box center [694, 326] width 405 height 47
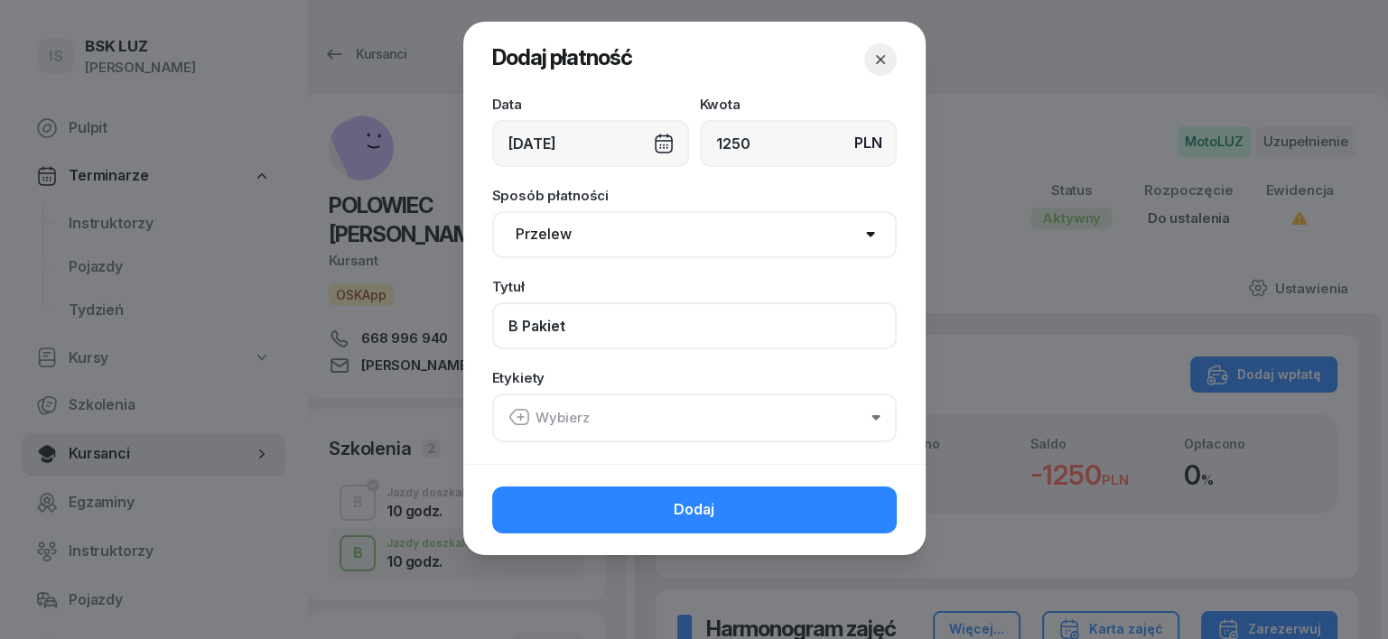
type input "B Pakiet"
click at [508, 415] on icon "button" at bounding box center [519, 417] width 22 height 22
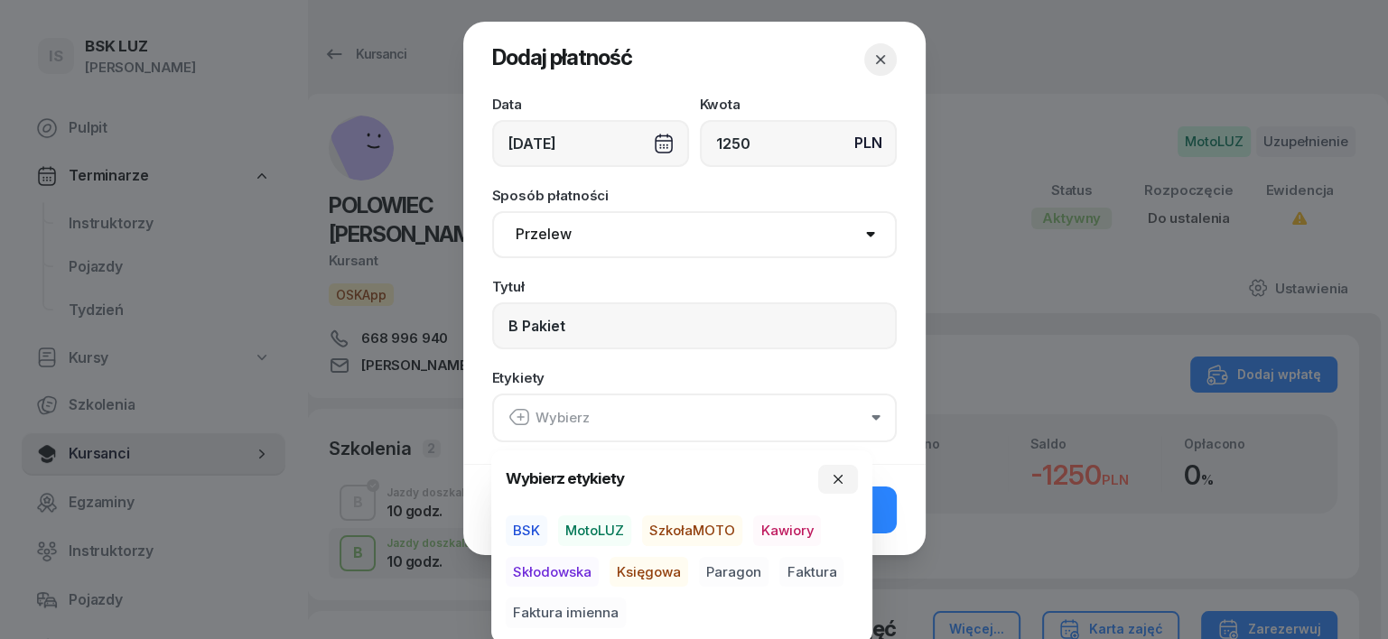
click at [598, 516] on span "MotoLUZ" at bounding box center [594, 531] width 73 height 31
click at [654, 569] on span "Księgowa" at bounding box center [649, 571] width 79 height 31
drag, startPoint x: 732, startPoint y: 569, endPoint x: 827, endPoint y: 533, distance: 102.3
click at [733, 567] on span "Paragon" at bounding box center [734, 571] width 70 height 31
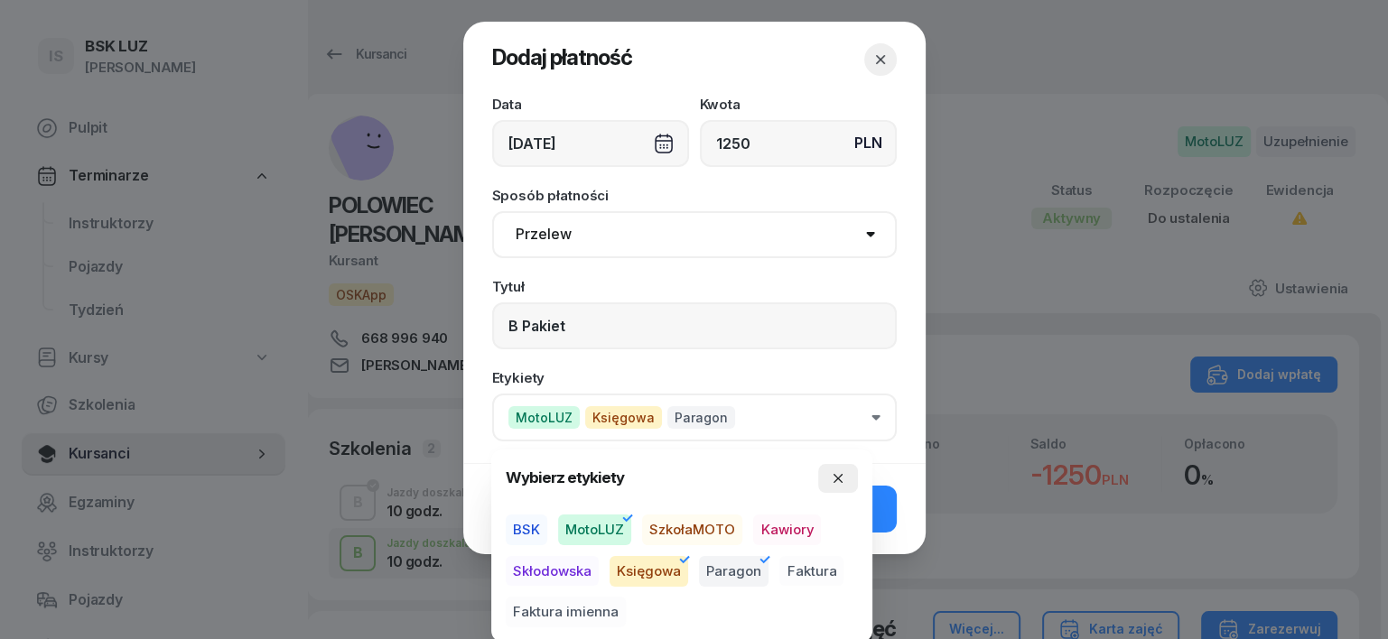
click at [849, 474] on button "button" at bounding box center [838, 478] width 40 height 29
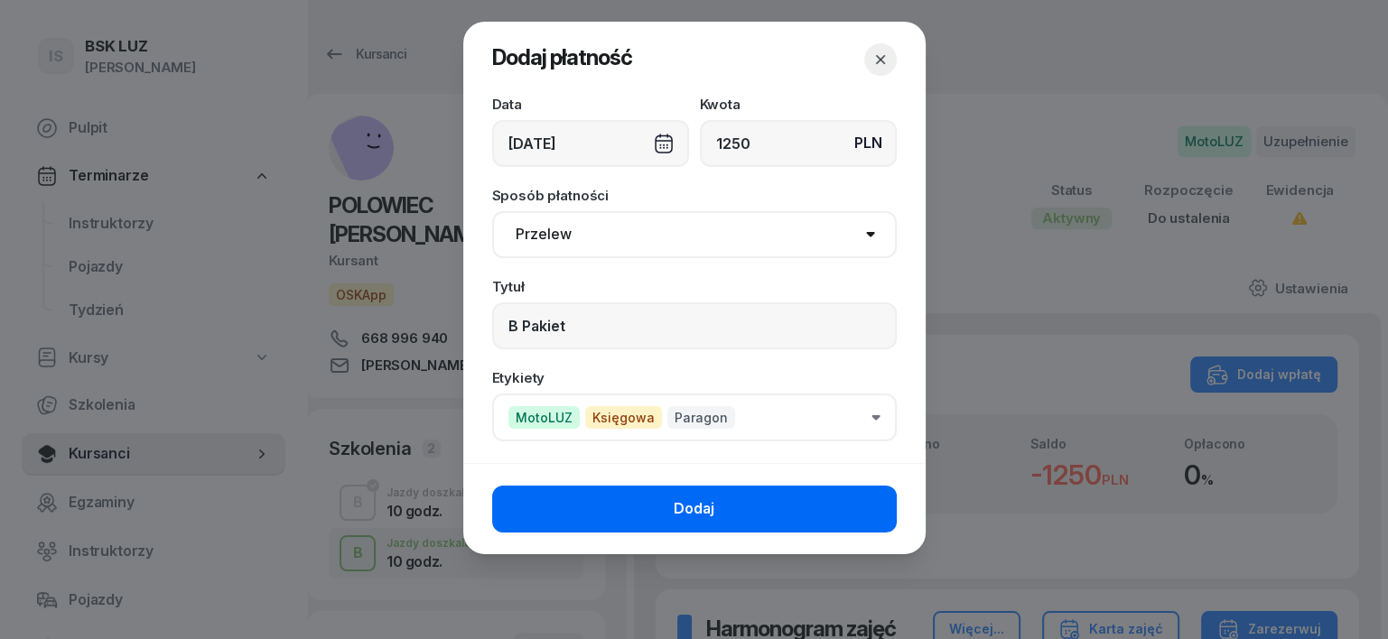
click at [874, 499] on button "Dodaj" at bounding box center [694, 509] width 405 height 47
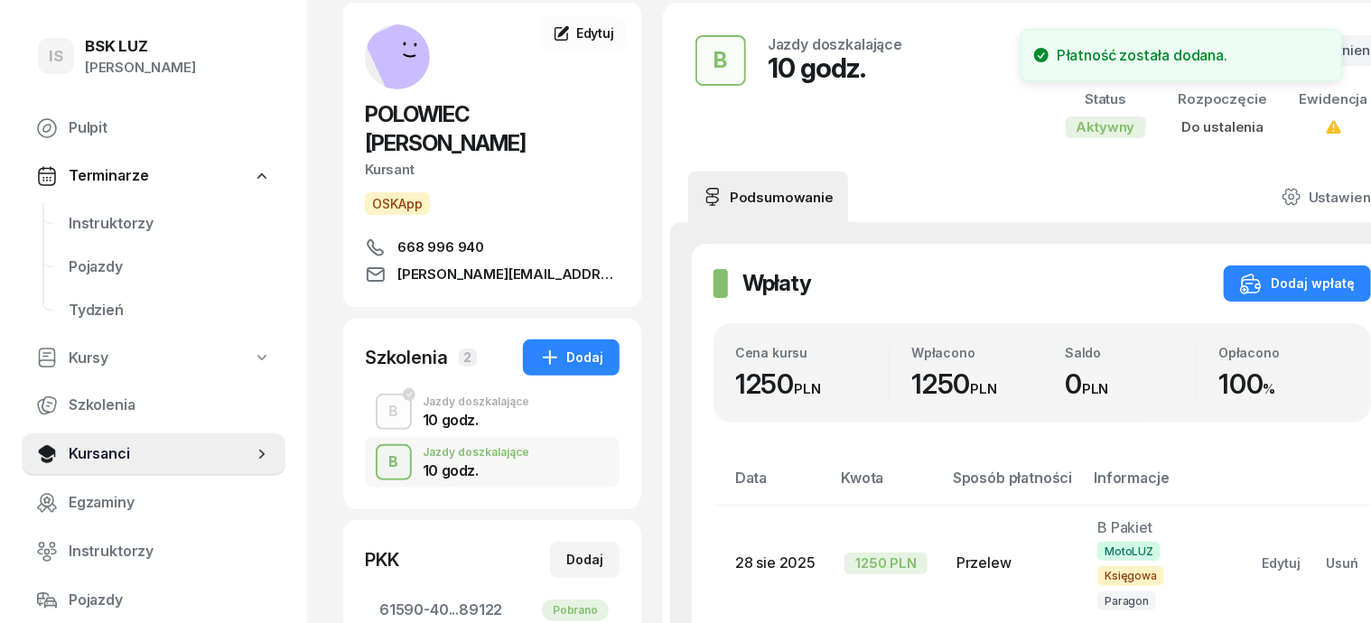
scroll to position [339, 0]
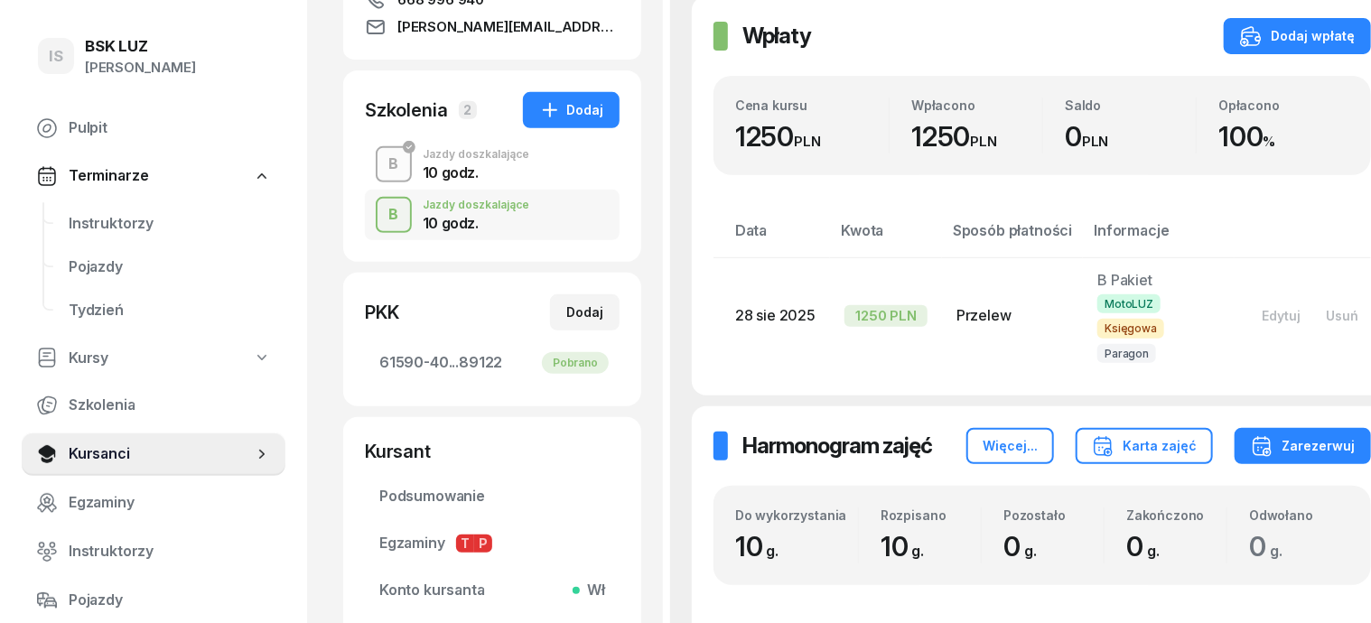
click at [382, 149] on div "B" at bounding box center [394, 164] width 24 height 31
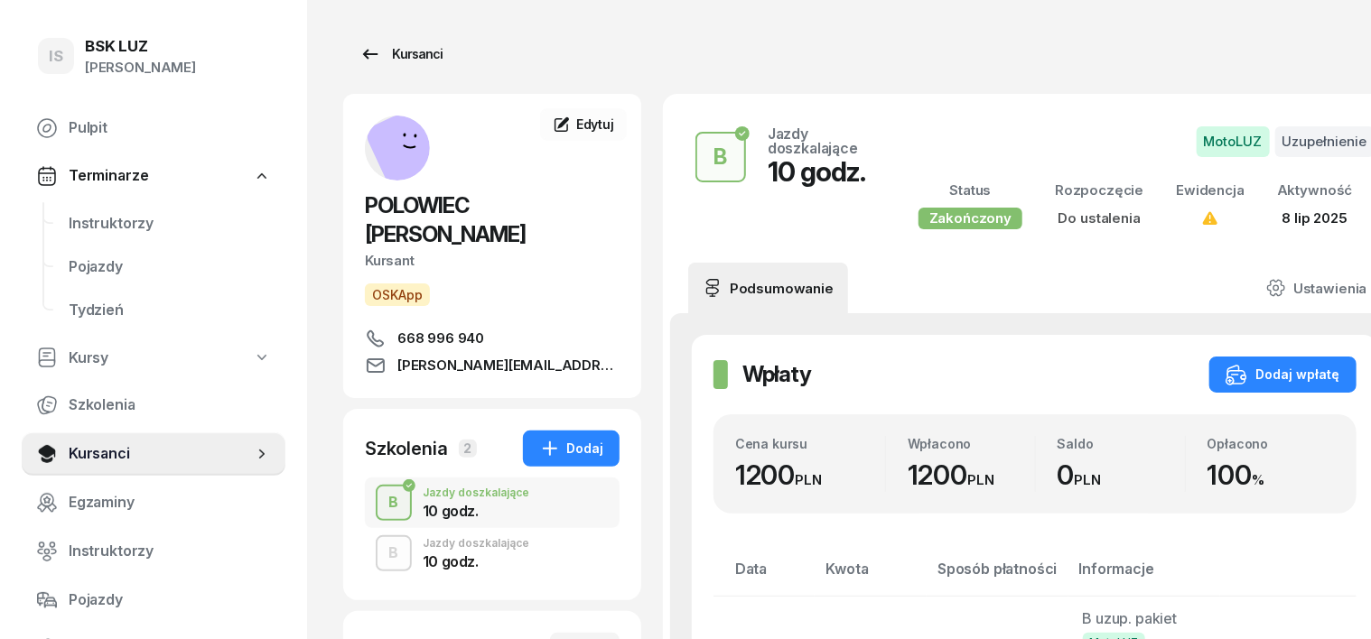
click at [382, 58] on div "Kursanci" at bounding box center [400, 54] width 83 height 22
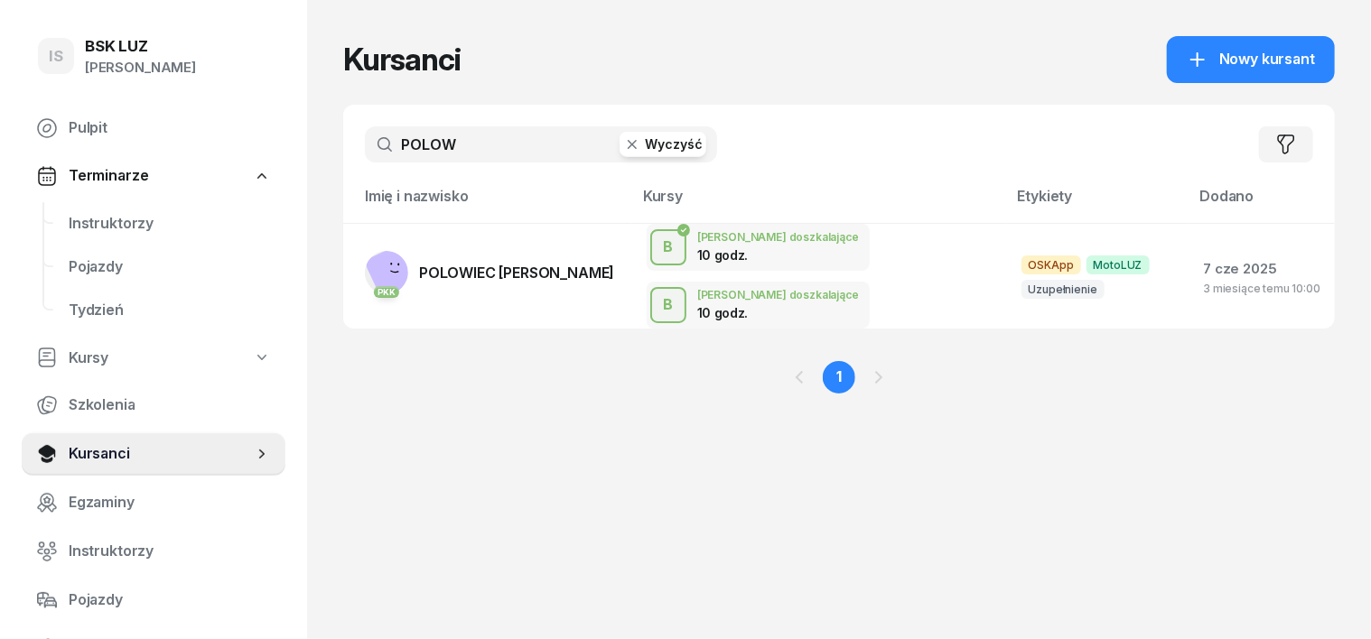
click at [623, 150] on icon "button" at bounding box center [632, 144] width 18 height 18
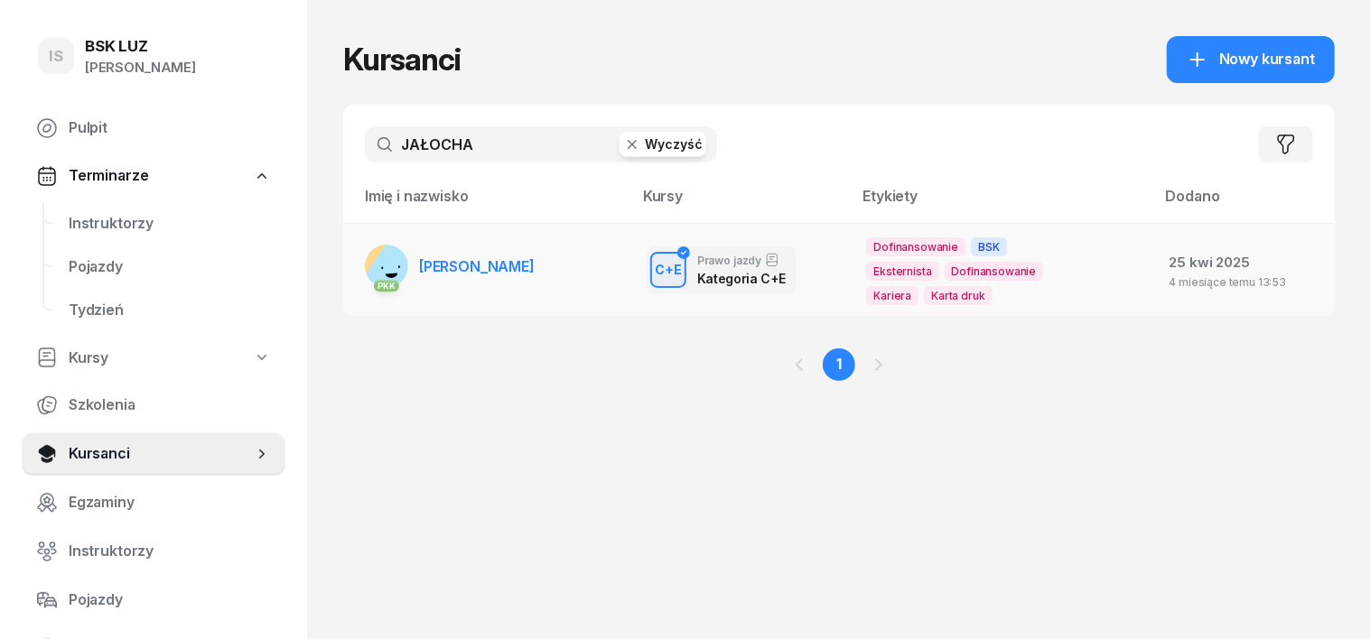
type input "JAŁOCHA"
click at [362, 264] on rect at bounding box center [395, 273] width 66 height 66
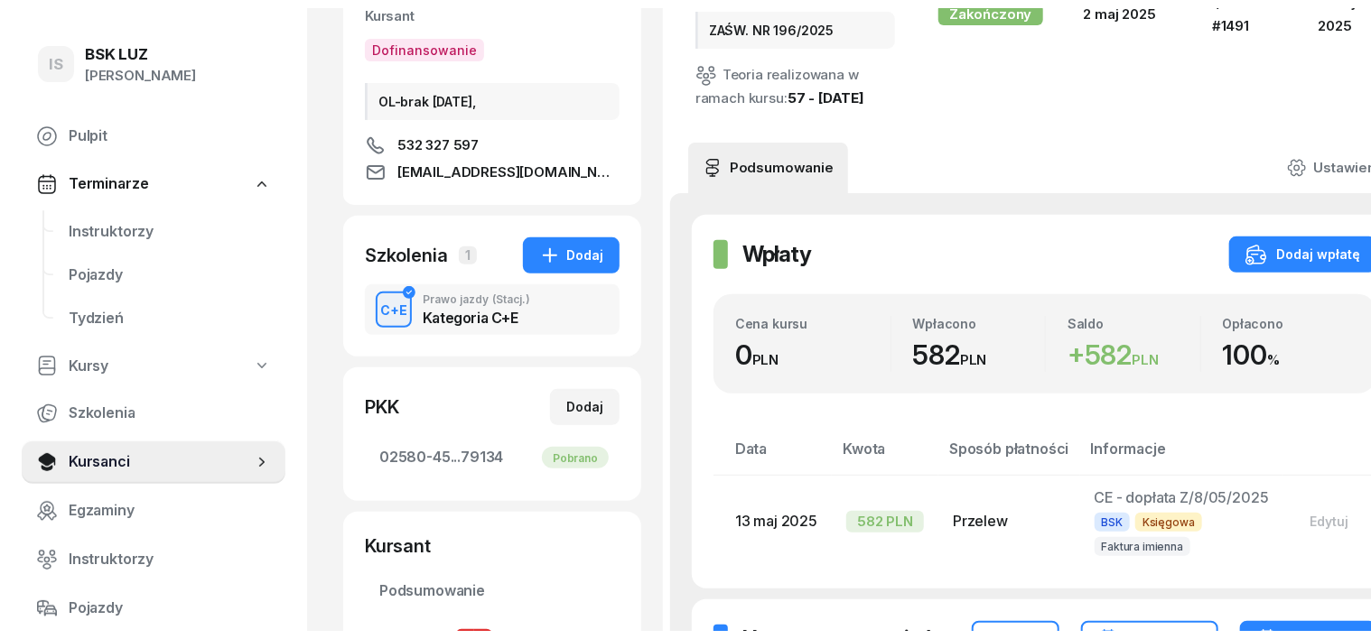
scroll to position [226, 0]
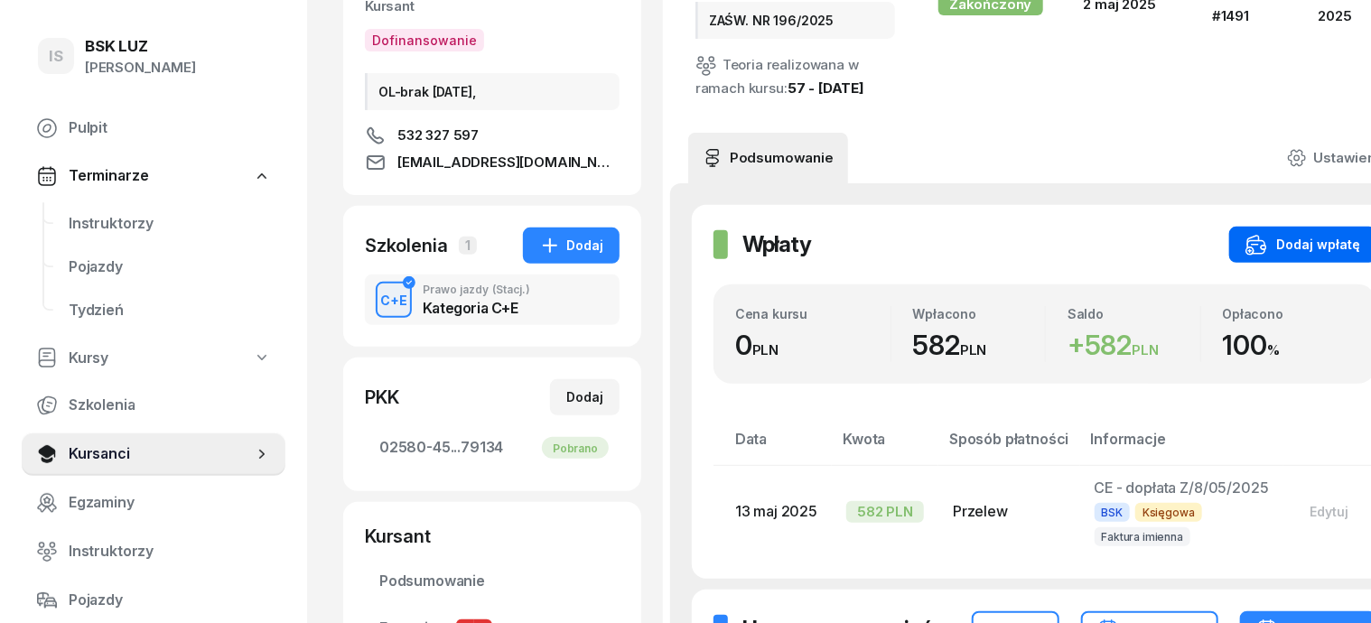
click at [1308, 234] on div "Dodaj wpłatę" at bounding box center [1302, 245] width 115 height 22
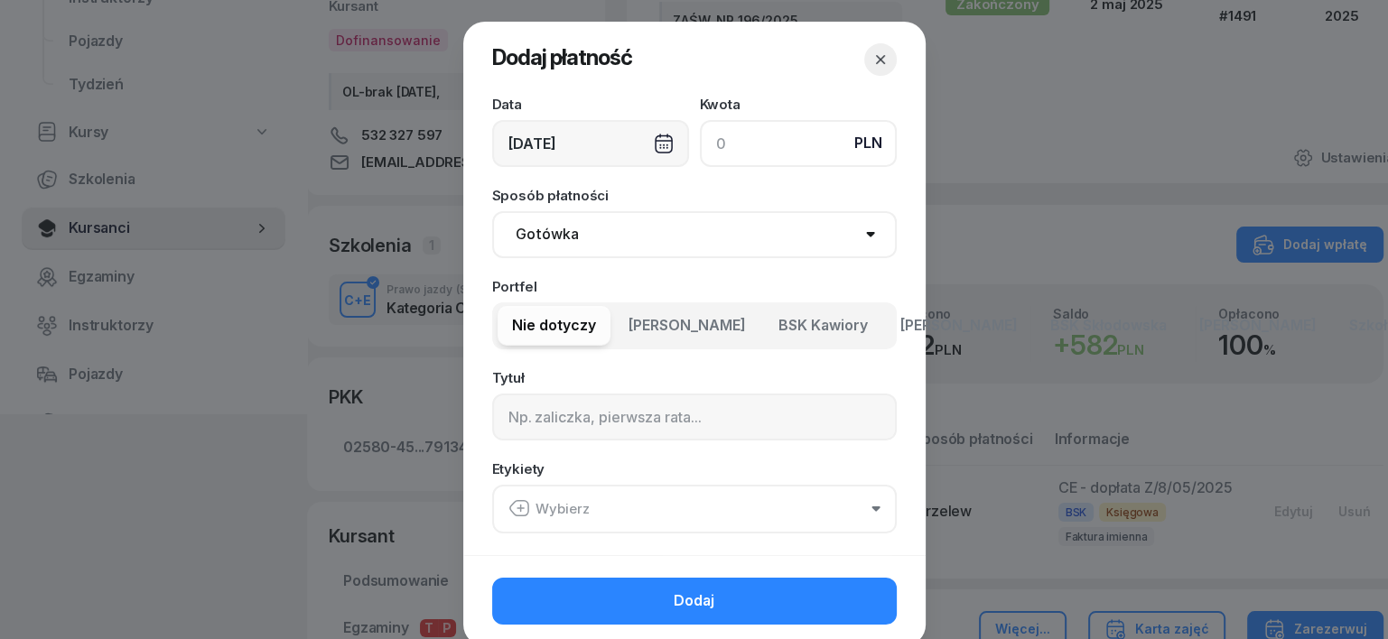
click at [712, 133] on input at bounding box center [798, 143] width 197 height 47
type input "4920"
click at [537, 235] on select "Gotówka Karta Przelew Płatności online BLIK" at bounding box center [694, 234] width 405 height 47
select select "transfer"
click at [492, 211] on select "Gotówka Karta Przelew Płatności online BLIK" at bounding box center [694, 234] width 405 height 47
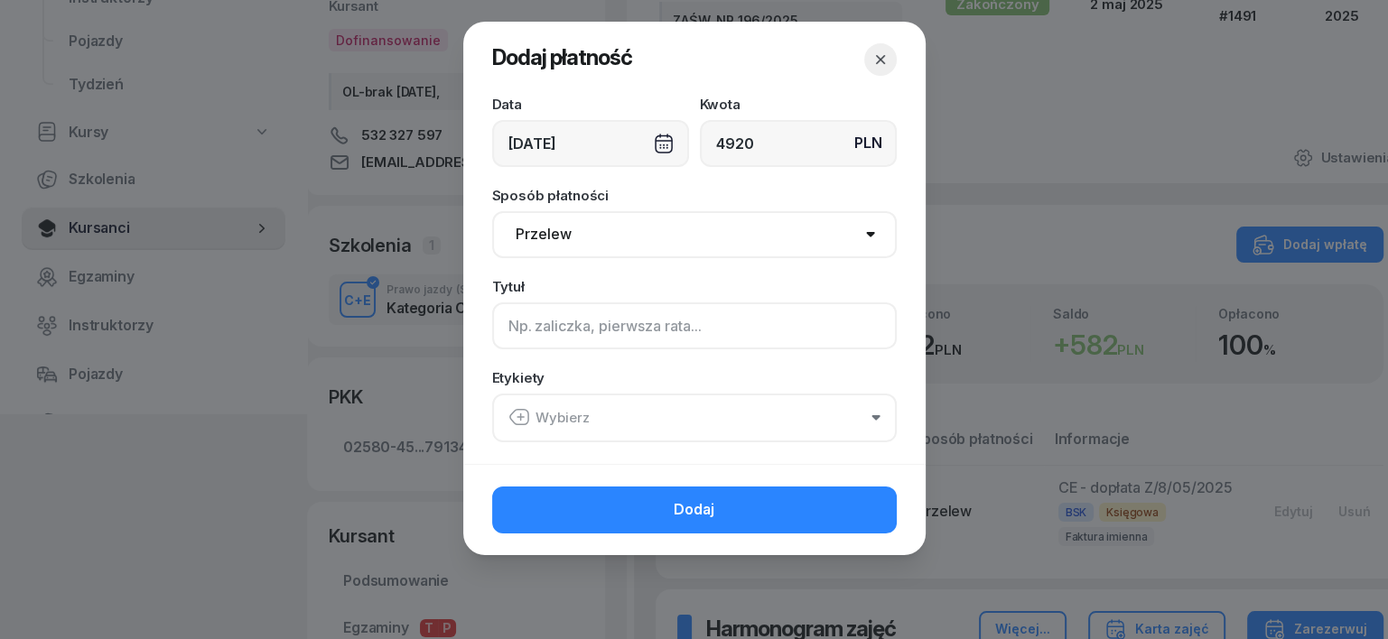
click at [536, 336] on input at bounding box center [694, 326] width 405 height 47
type input "CE - PLUXEE F/3/08/2025 S"
click at [524, 410] on icon "button" at bounding box center [518, 417] width 18 height 15
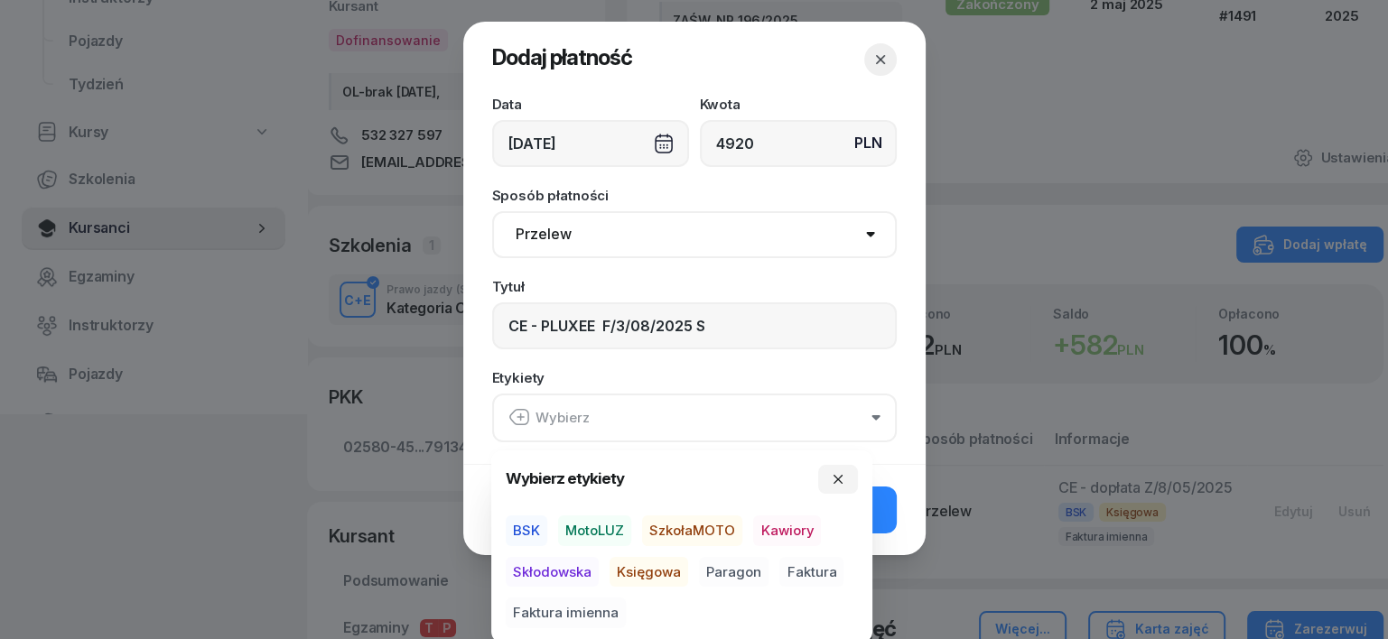
click at [523, 526] on span "BSK" at bounding box center [527, 531] width 42 height 31
drag, startPoint x: 654, startPoint y: 571, endPoint x: 674, endPoint y: 566, distance: 20.4
click at [674, 566] on span "Księgowa" at bounding box center [649, 571] width 79 height 31
click at [809, 573] on span "Faktura" at bounding box center [811, 571] width 64 height 31
click at [840, 478] on icon "button" at bounding box center [838, 478] width 14 height 14
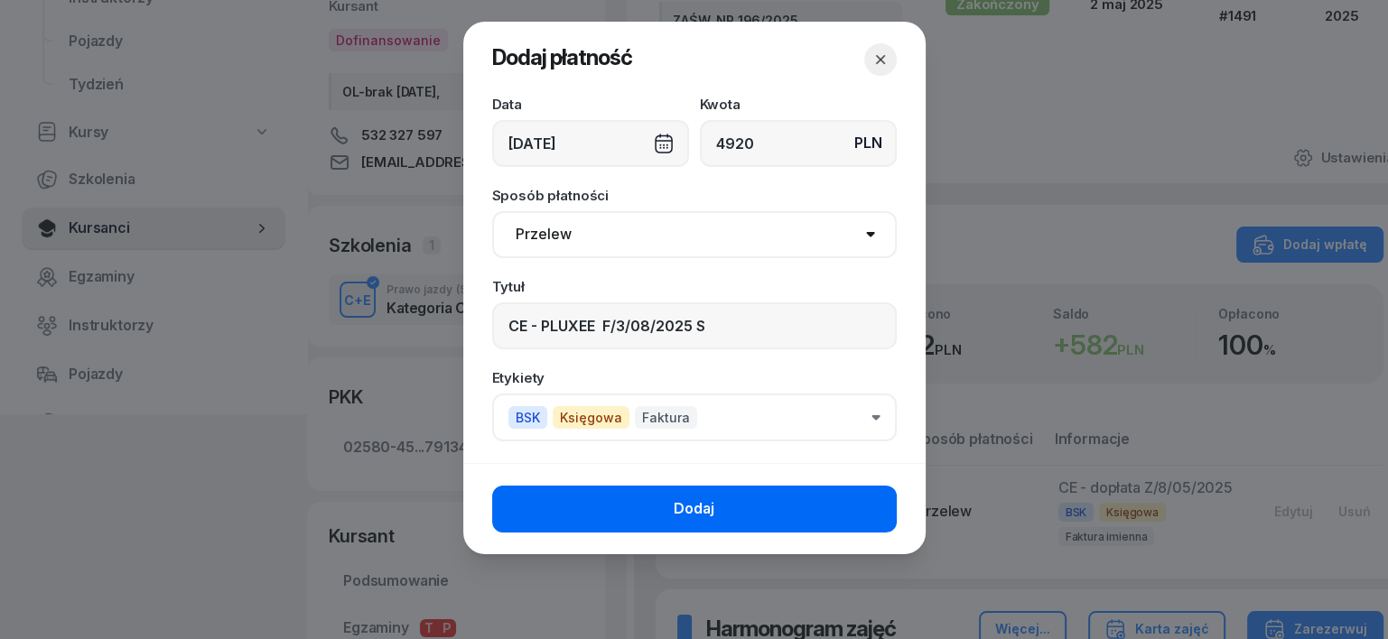
click at [780, 513] on button "Dodaj" at bounding box center [694, 509] width 405 height 47
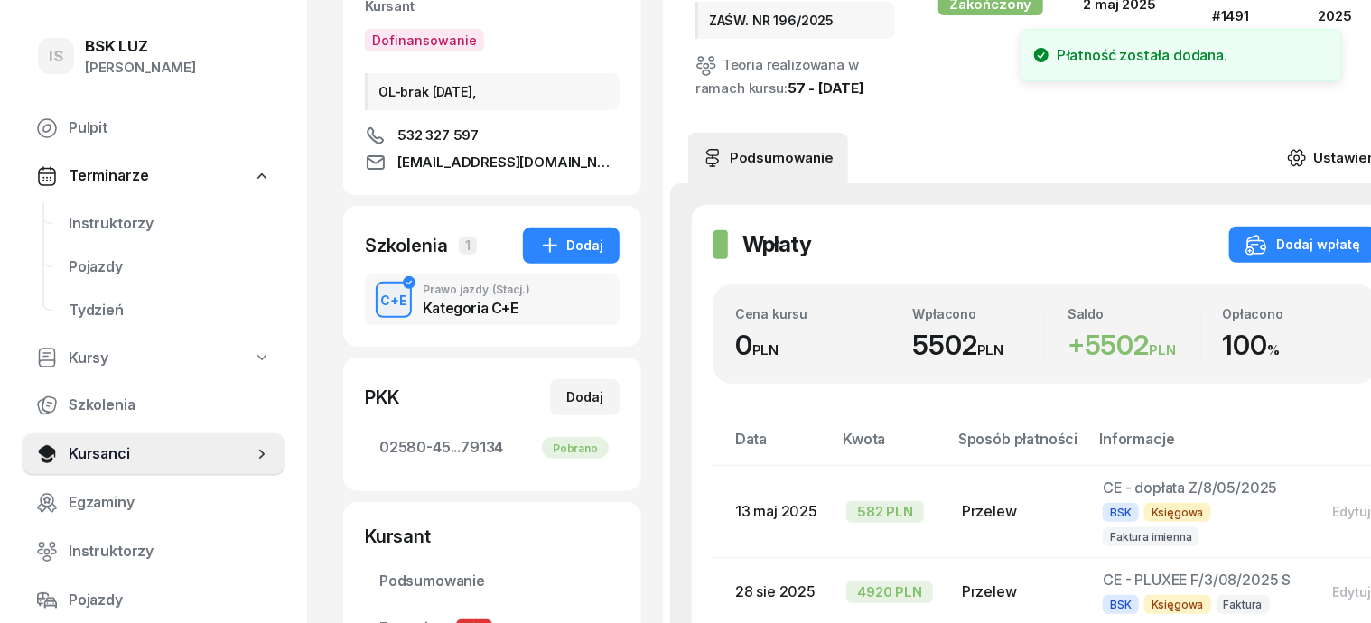
click at [1304, 150] on icon at bounding box center [1296, 157] width 16 height 15
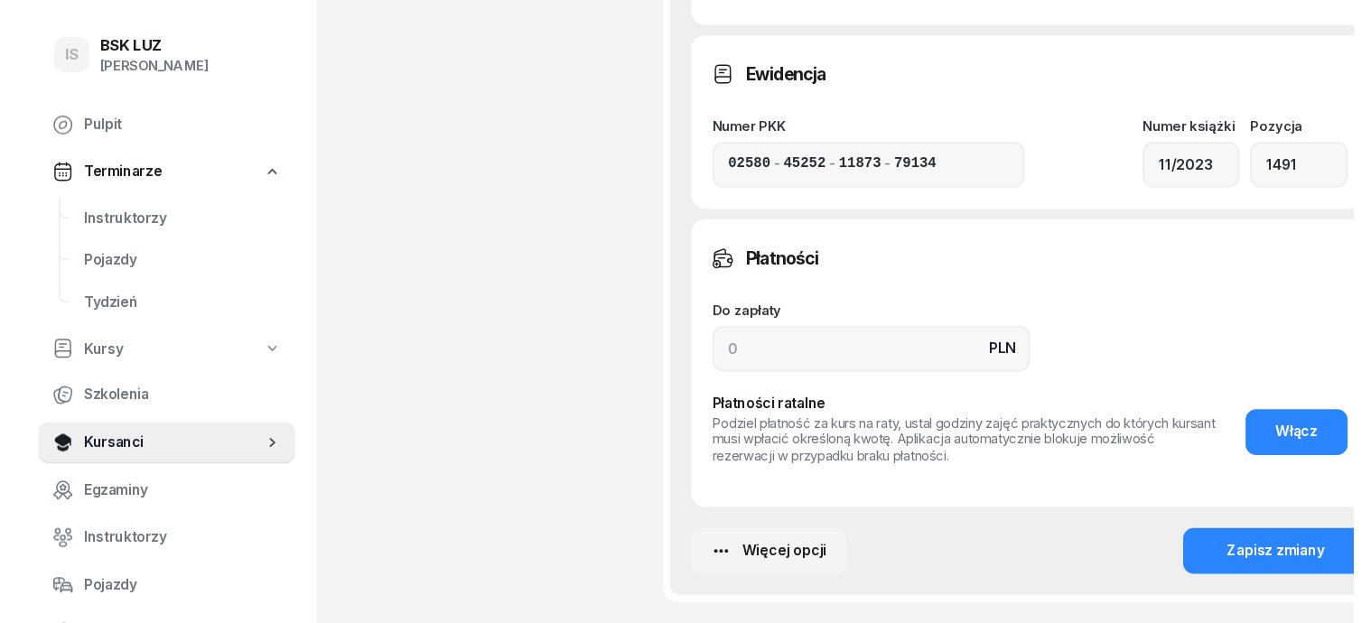
scroll to position [1467, 0]
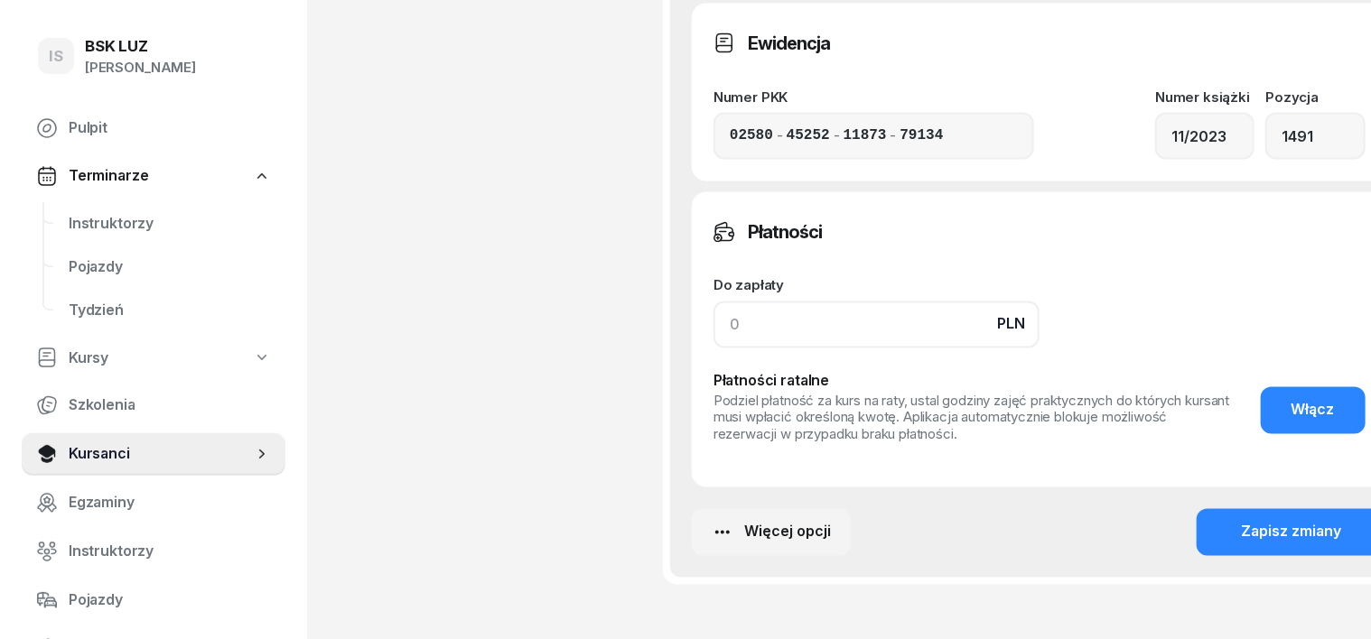
click at [713, 346] on input at bounding box center [876, 325] width 326 height 47
type input "5502"
click at [1310, 536] on button "Zapisz zmiany" at bounding box center [1292, 532] width 191 height 47
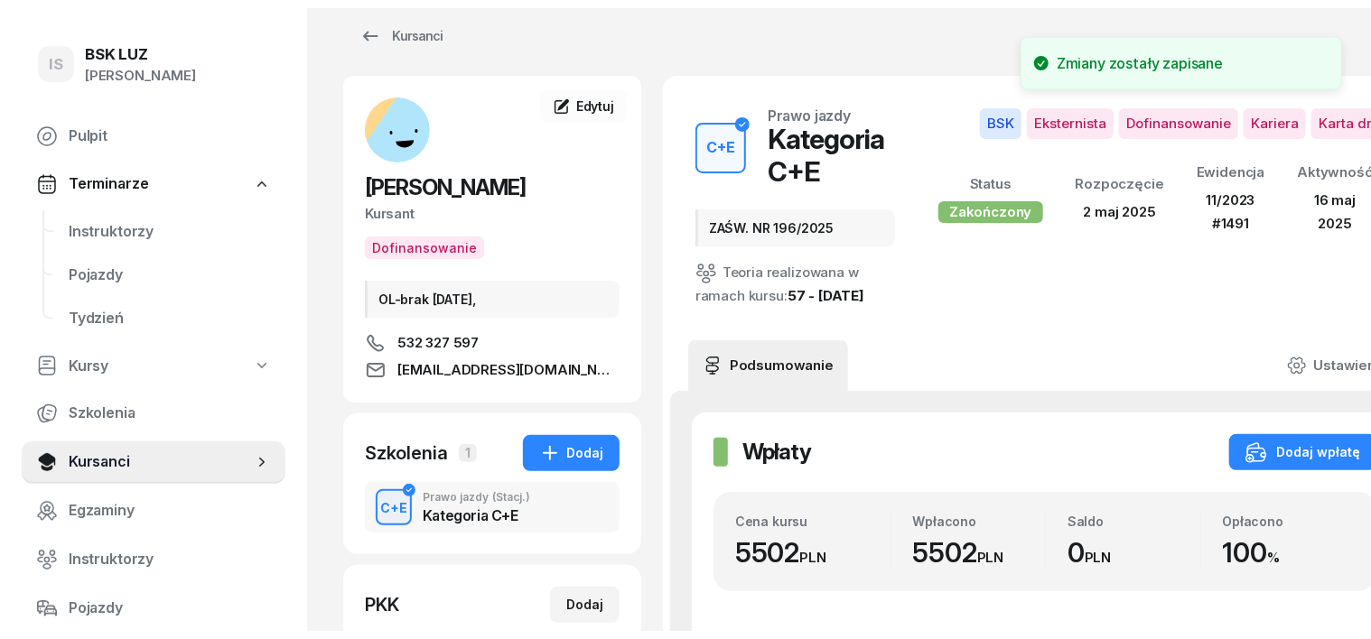
scroll to position [0, 0]
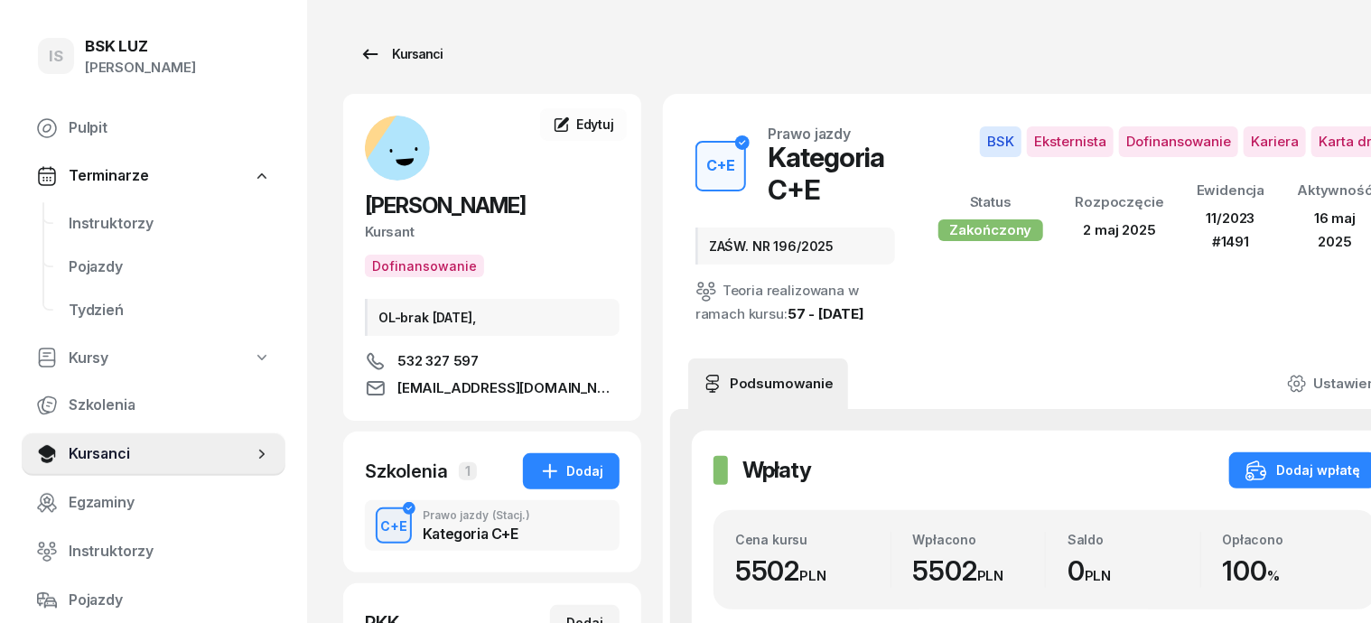
click at [393, 51] on div "Kursanci" at bounding box center [400, 54] width 83 height 22
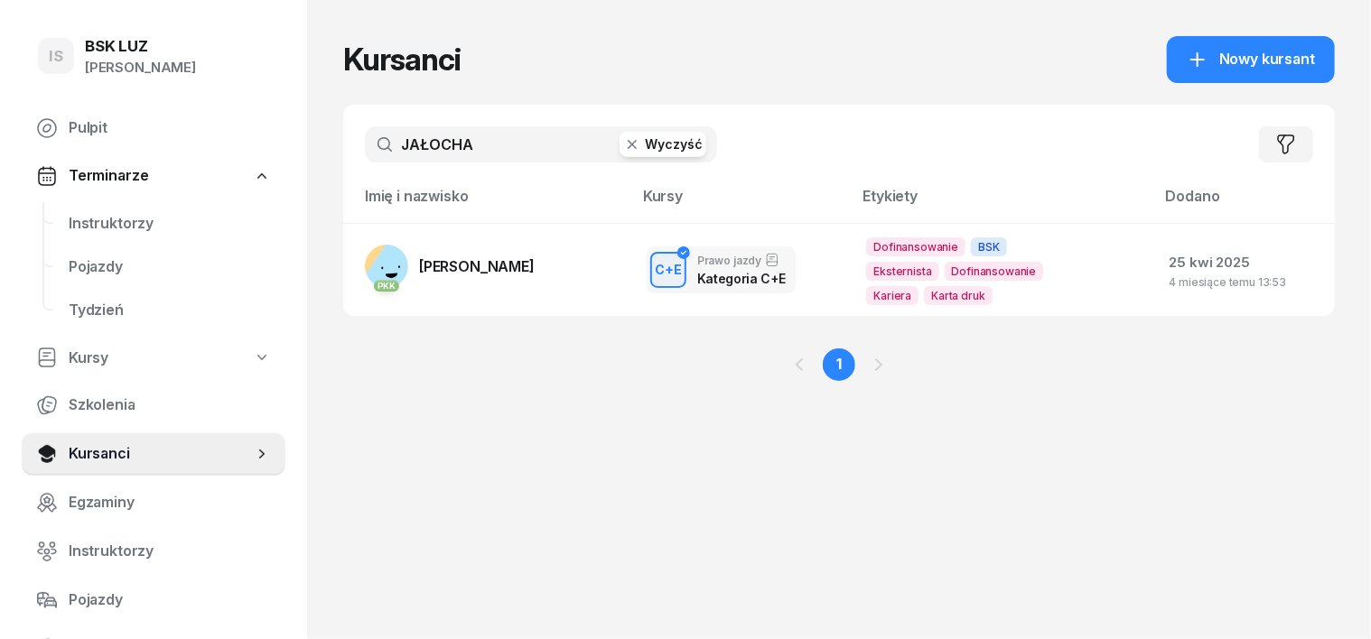
click at [623, 149] on icon "button" at bounding box center [632, 144] width 18 height 18
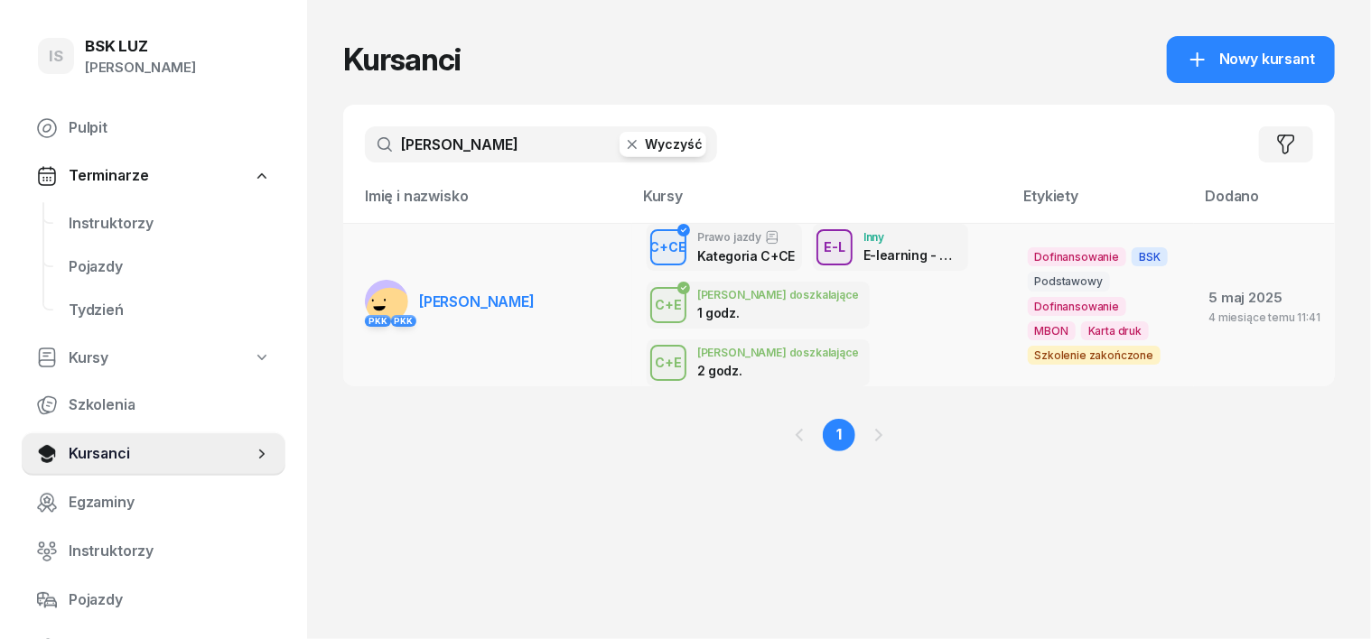
type input "[PERSON_NAME]"
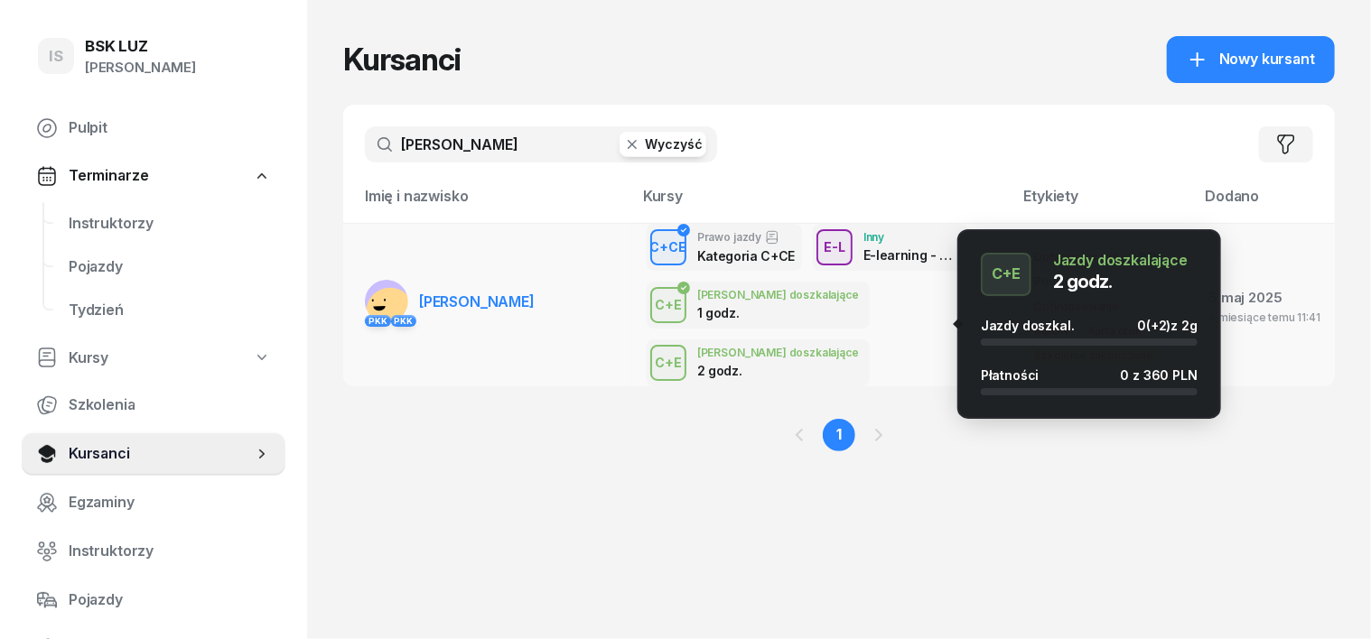
click at [685, 347] on div "button" at bounding box center [668, 363] width 33 height 33
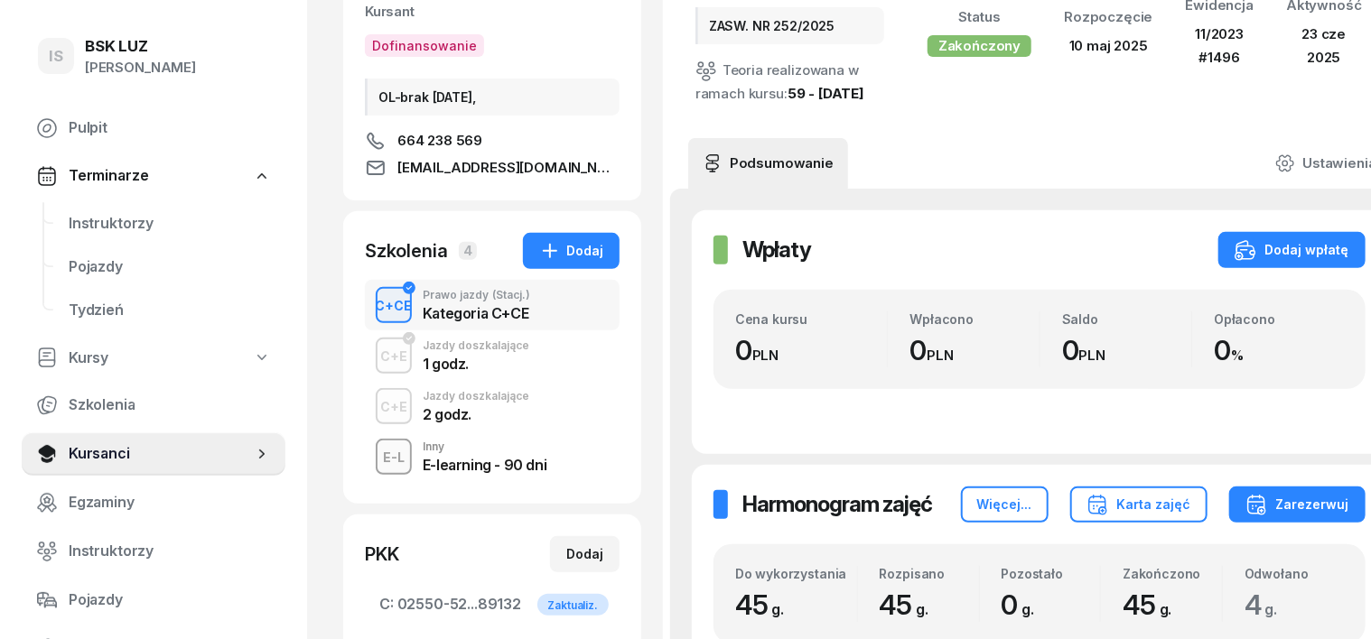
scroll to position [226, 0]
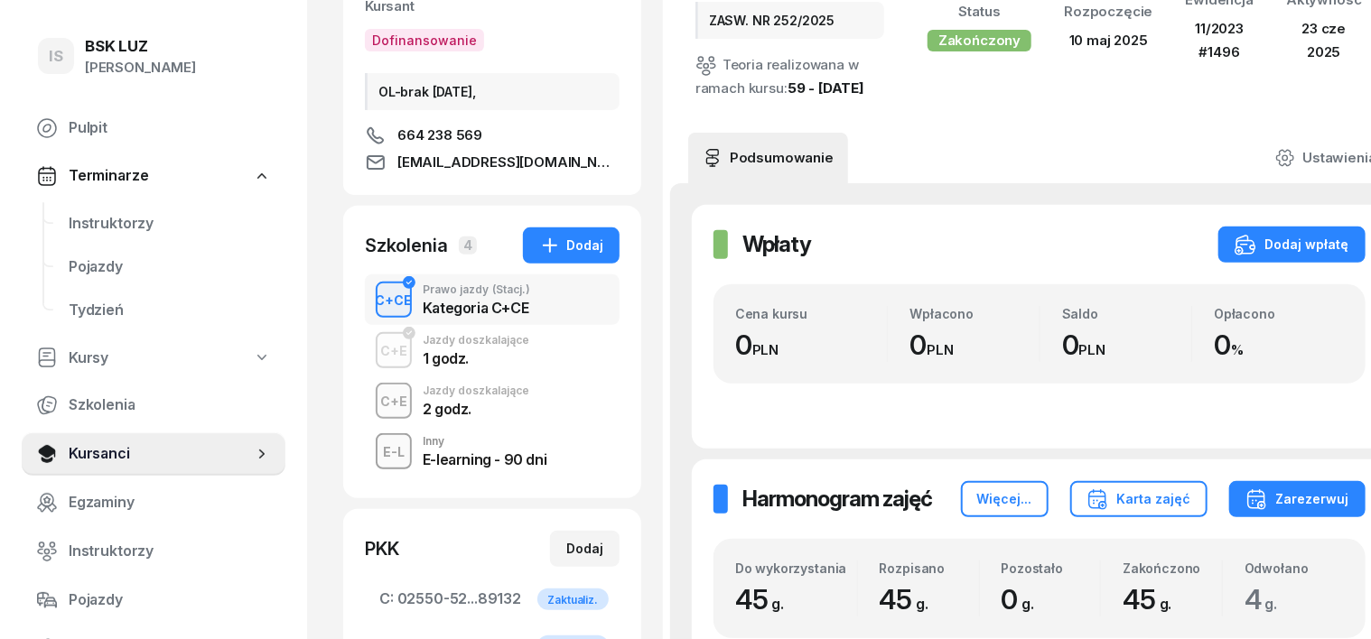
click at [373, 401] on div "C+E" at bounding box center [394, 401] width 42 height 23
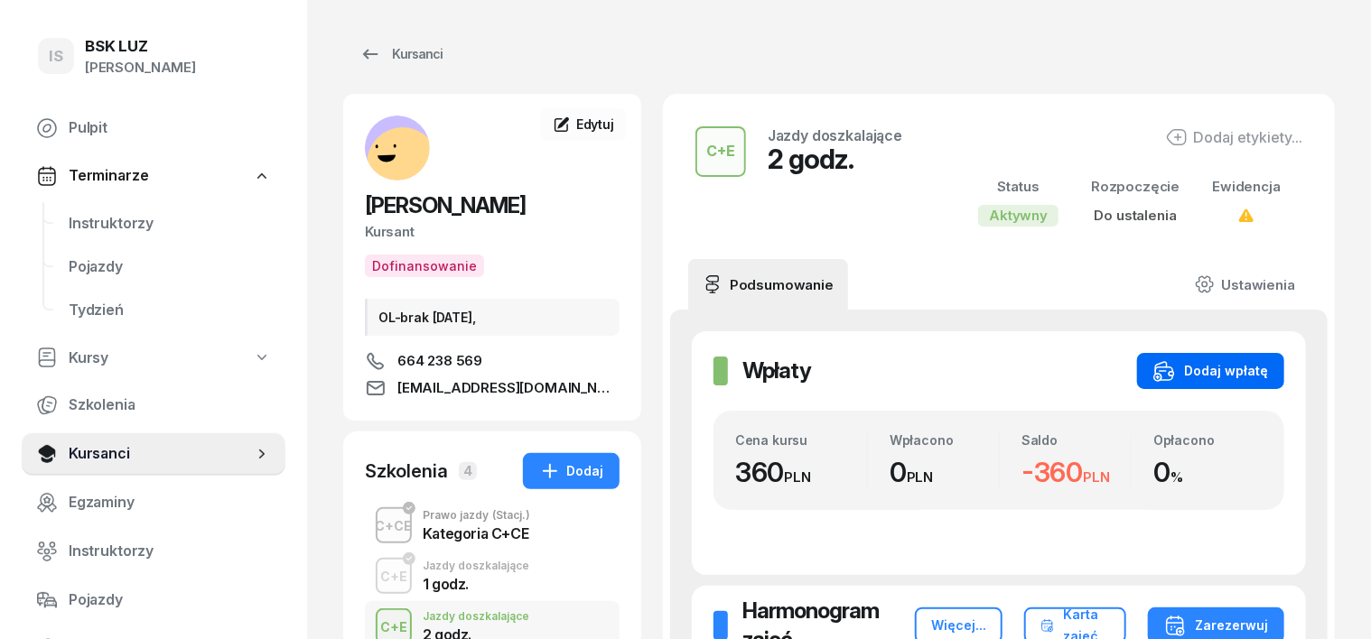
click at [1268, 361] on div "Dodaj wpłatę" at bounding box center [1210, 371] width 115 height 22
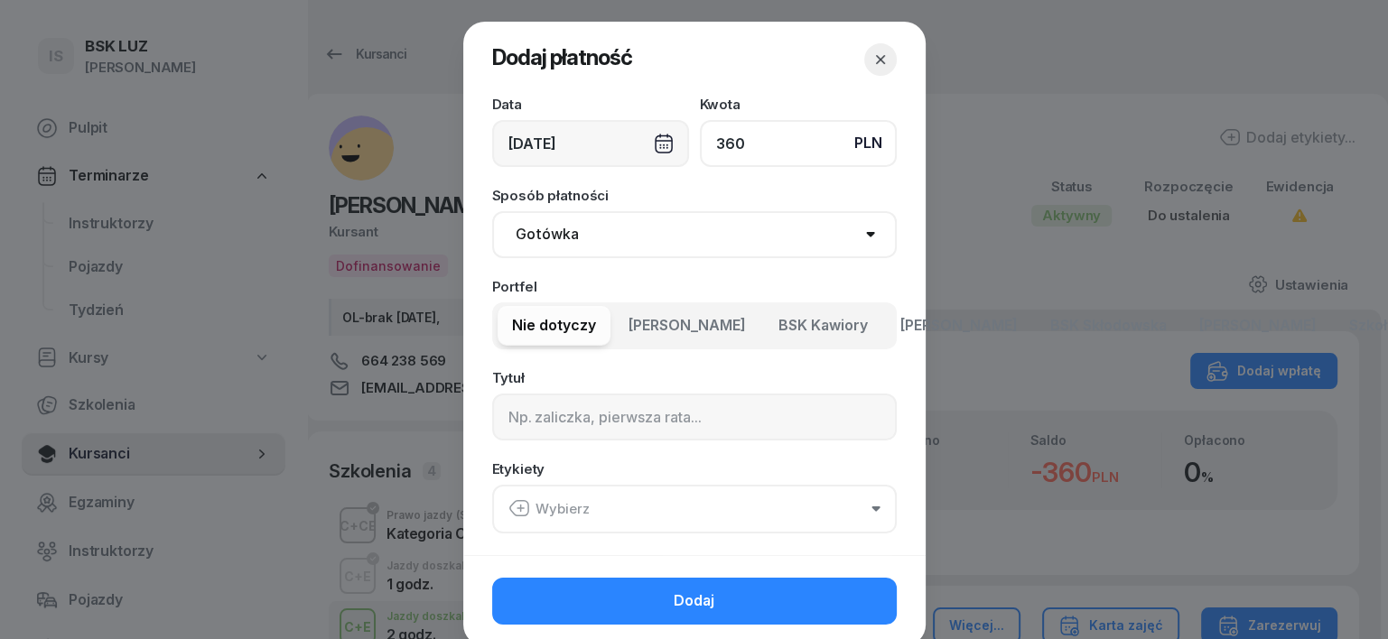
type input "360"
click at [556, 235] on select "Gotówka Karta Przelew Płatności online BLIK" at bounding box center [694, 234] width 405 height 47
select select "transfer"
click at [492, 211] on select "Gotówka Karta Przelew Płatności online BLIK" at bounding box center [694, 234] width 405 height 47
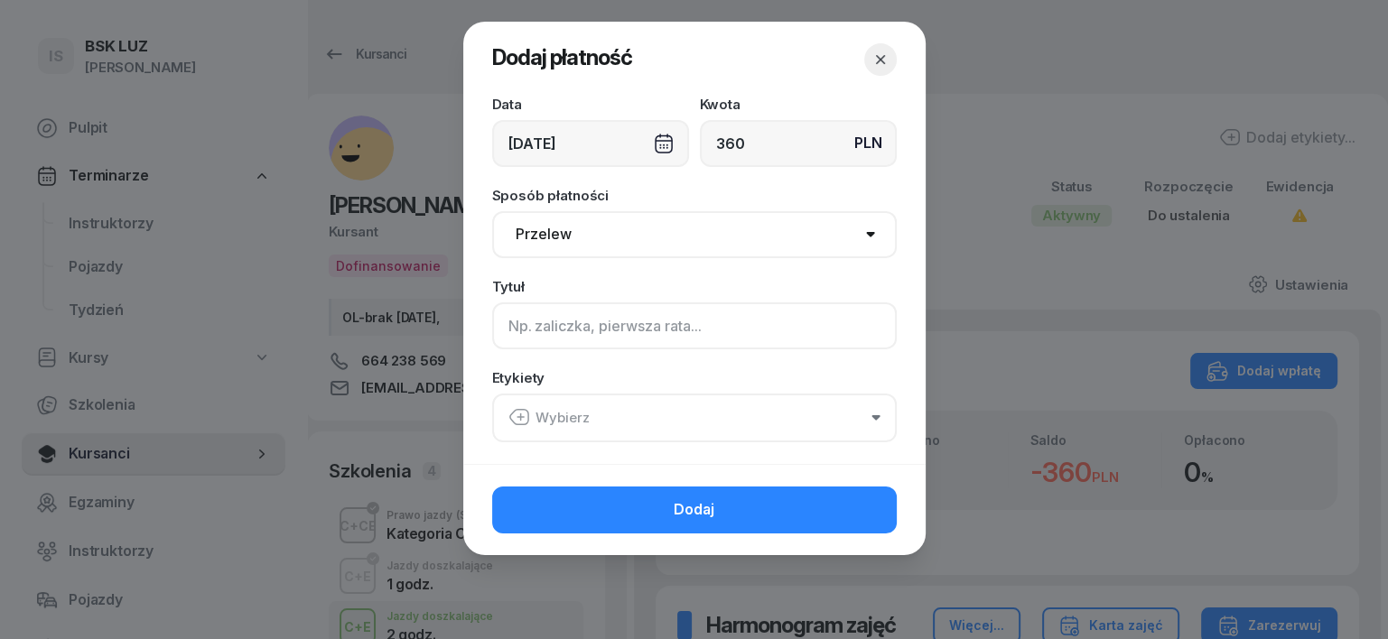
click at [506, 317] on input at bounding box center [694, 326] width 405 height 47
type input "CE"
click at [516, 416] on icon "button" at bounding box center [519, 417] width 22 height 22
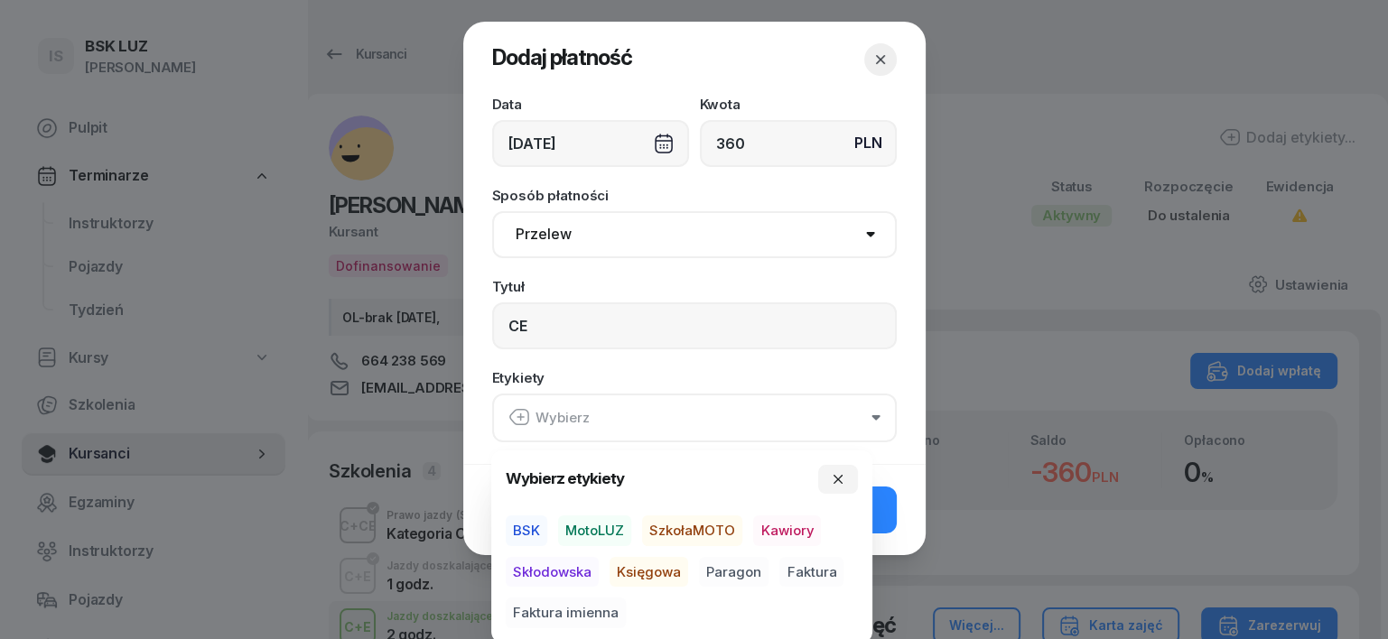
click at [537, 523] on span "BSK" at bounding box center [527, 531] width 42 height 31
drag, startPoint x: 627, startPoint y: 566, endPoint x: 661, endPoint y: 564, distance: 34.4
click at [649, 565] on span "Księgowa" at bounding box center [649, 571] width 79 height 31
drag, startPoint x: 707, startPoint y: 569, endPoint x: 724, endPoint y: 567, distance: 17.3
click at [724, 567] on span "Paragon" at bounding box center [734, 571] width 70 height 31
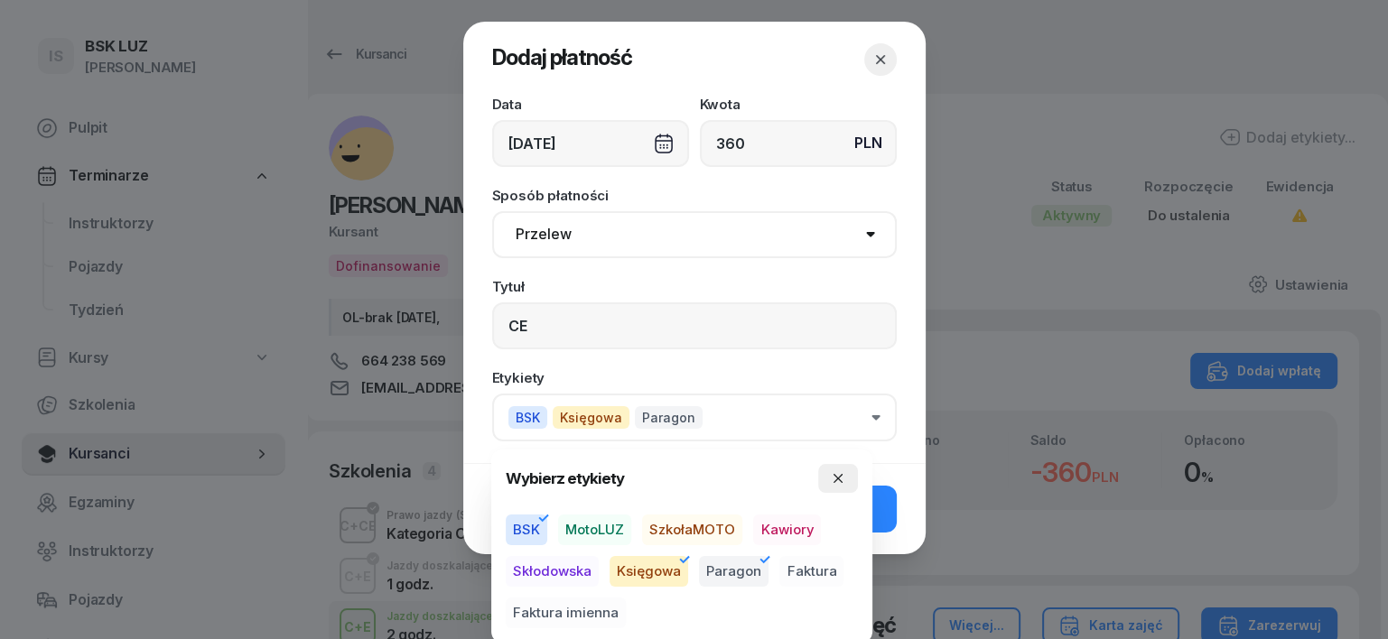
click at [836, 477] on icon "button" at bounding box center [838, 478] width 14 height 14
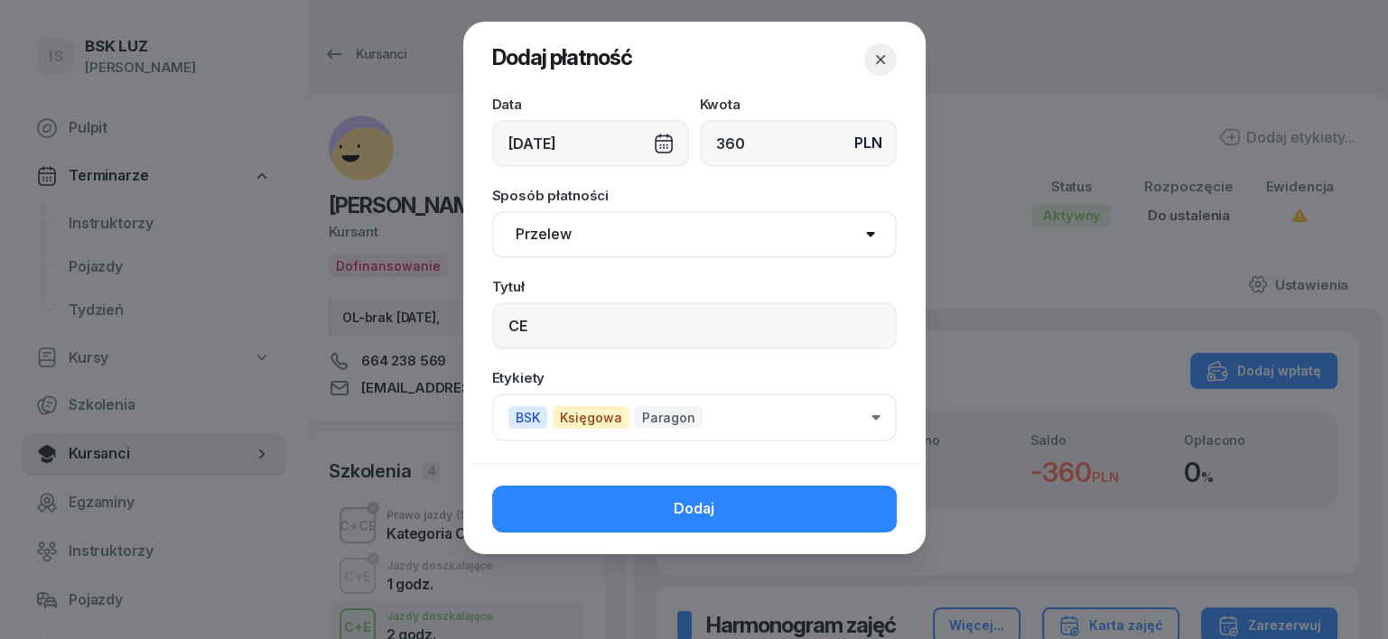
drag, startPoint x: 872, startPoint y: 500, endPoint x: 860, endPoint y: 493, distance: 13.8
click at [866, 499] on button "Dodaj" at bounding box center [694, 509] width 405 height 47
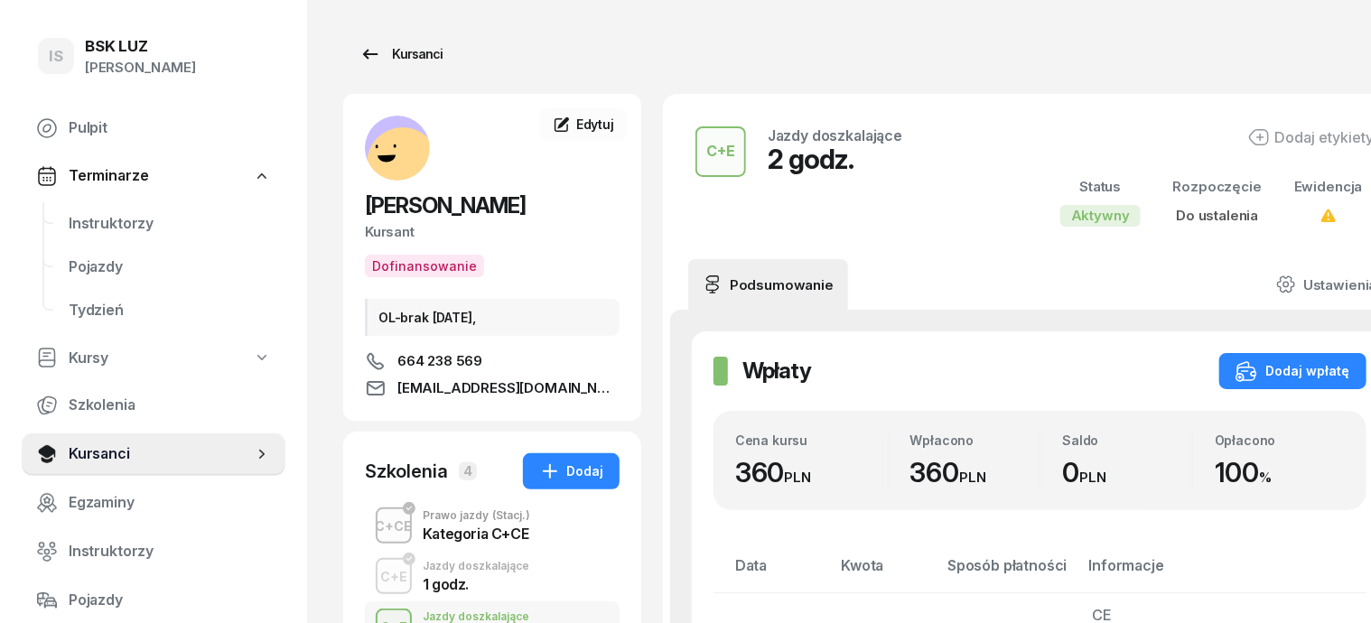
click at [387, 52] on div "Kursanci" at bounding box center [400, 54] width 83 height 22
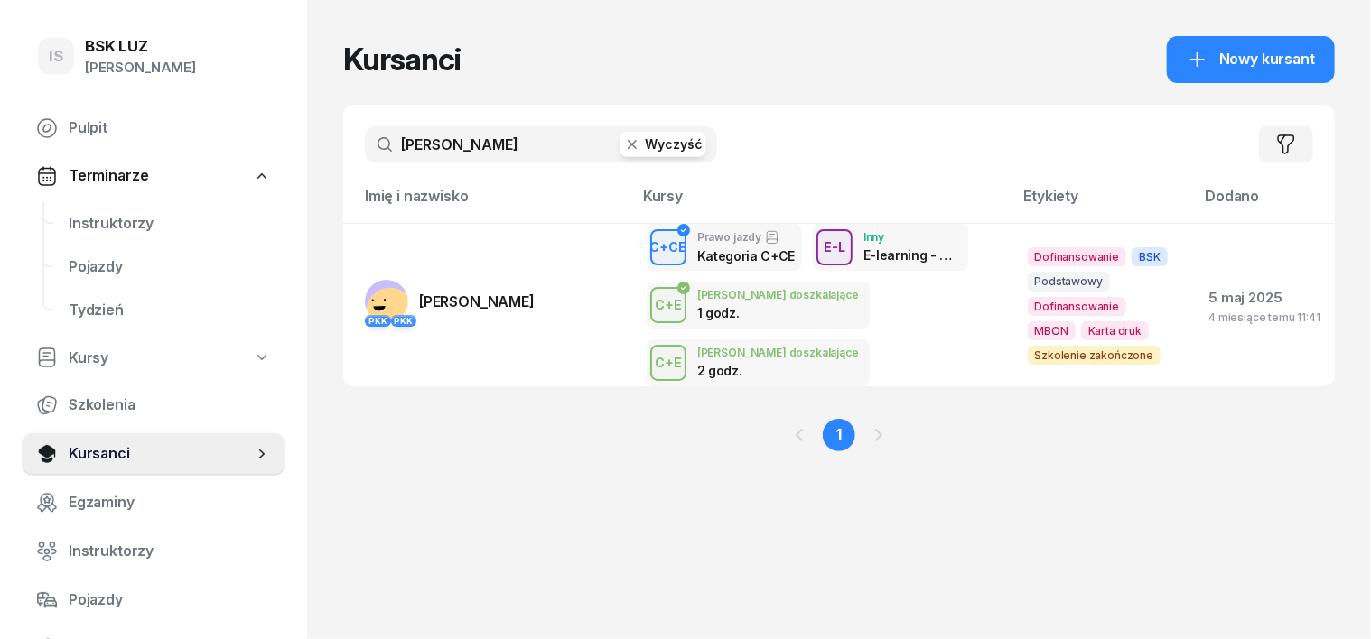
click at [623, 149] on icon "button" at bounding box center [632, 144] width 18 height 18
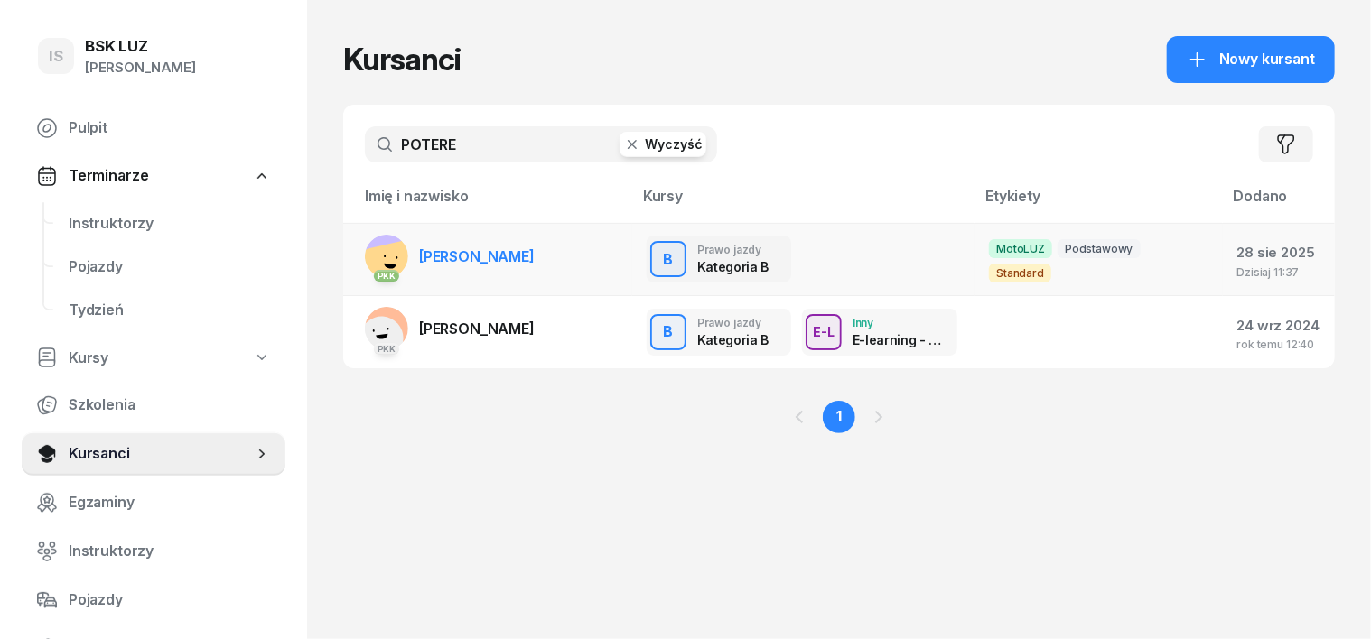
type input "POTERE"
click at [360, 256] on rect at bounding box center [391, 269] width 62 height 62
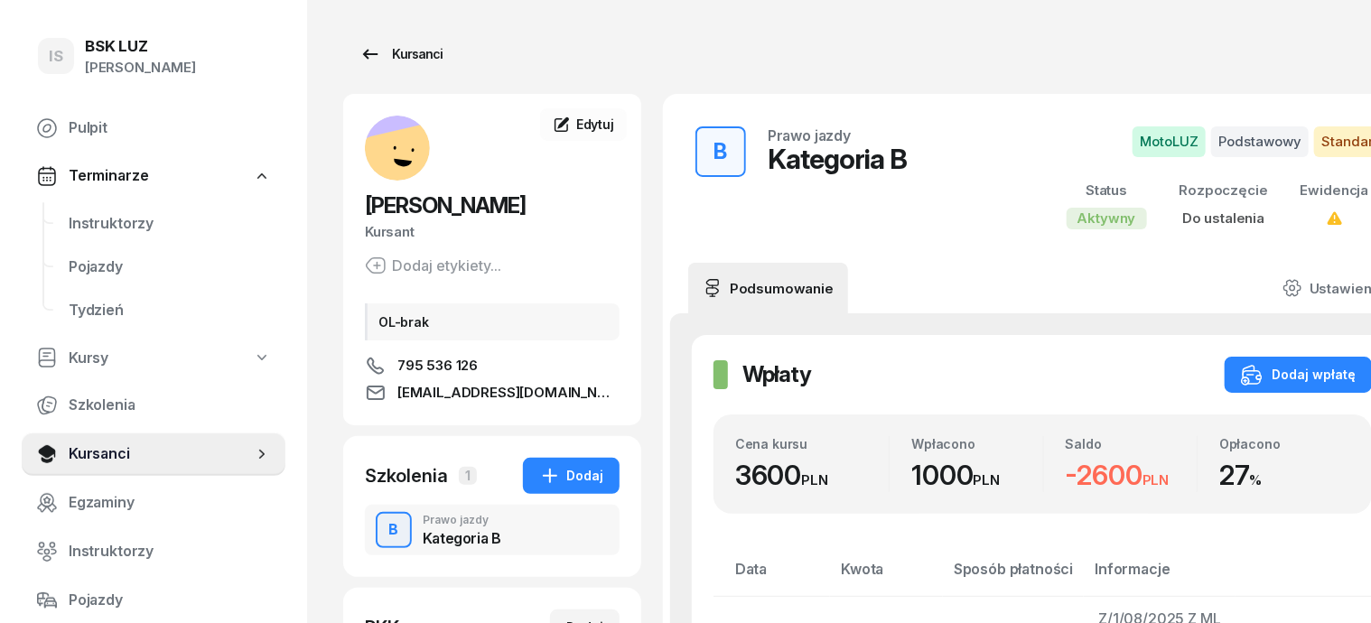
click at [379, 58] on div "Kursanci" at bounding box center [400, 54] width 83 height 22
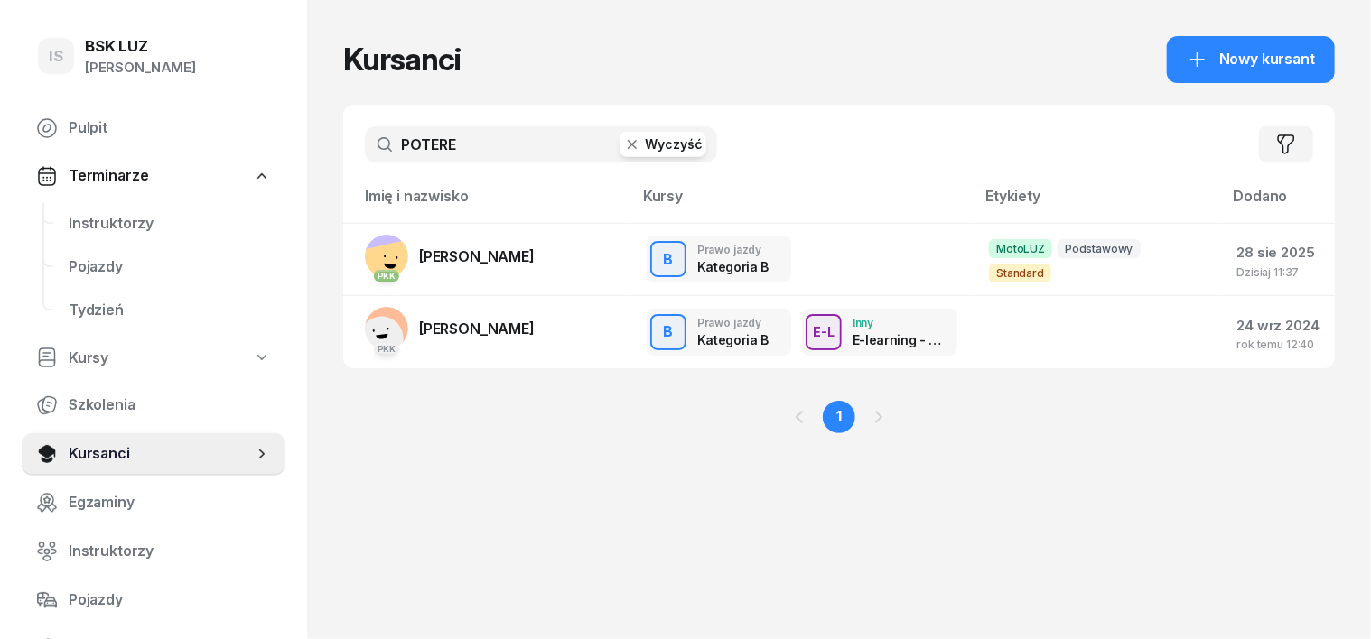
click at [623, 145] on icon "button" at bounding box center [632, 144] width 18 height 18
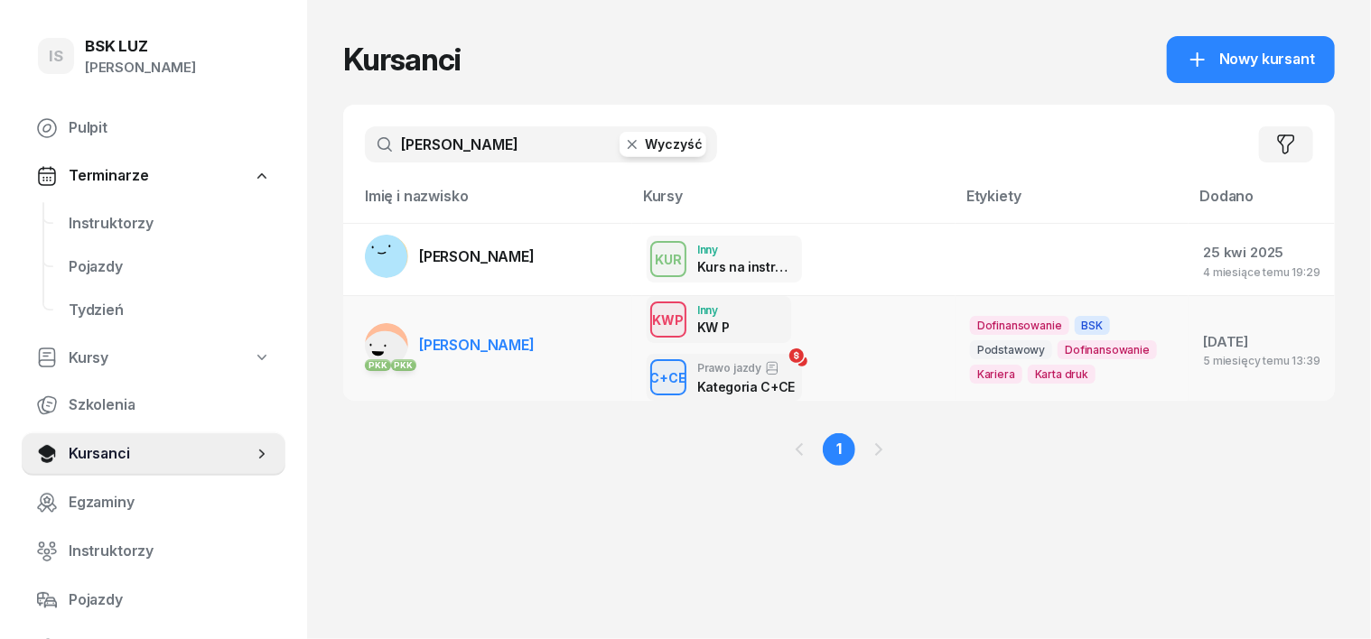
type input "[PERSON_NAME]"
click at [357, 329] on rect at bounding box center [385, 355] width 57 height 57
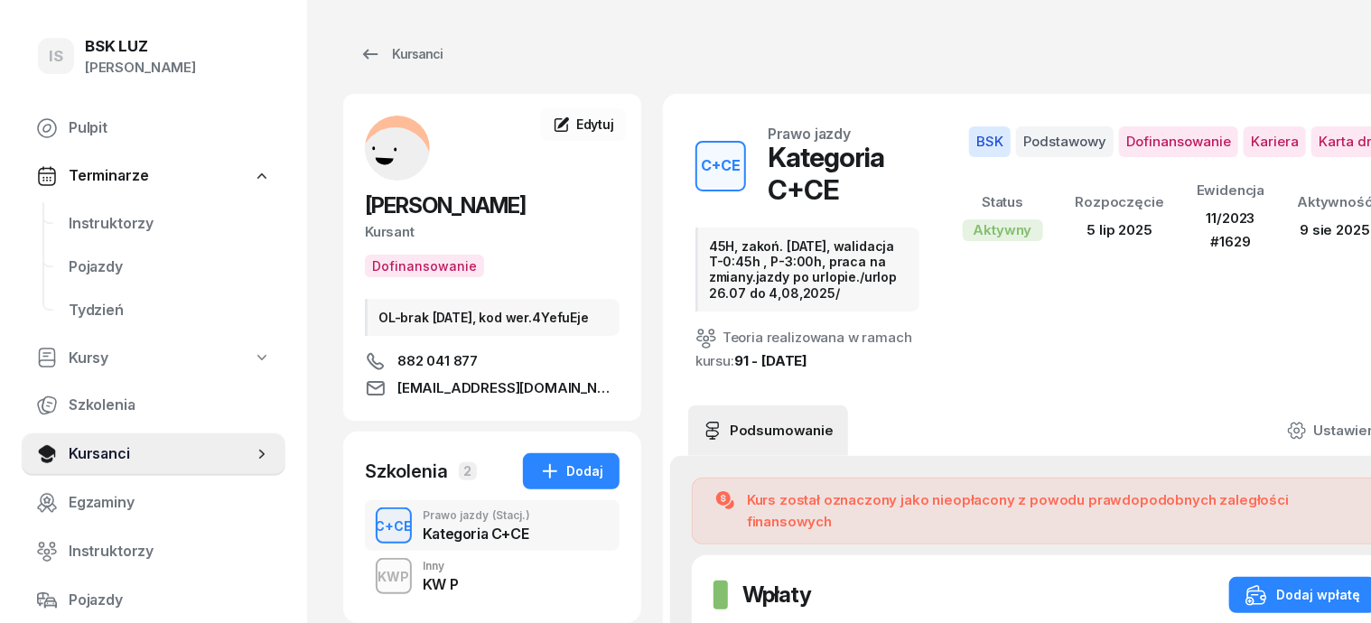
click at [368, 537] on div "C+CE" at bounding box center [393, 526] width 51 height 23
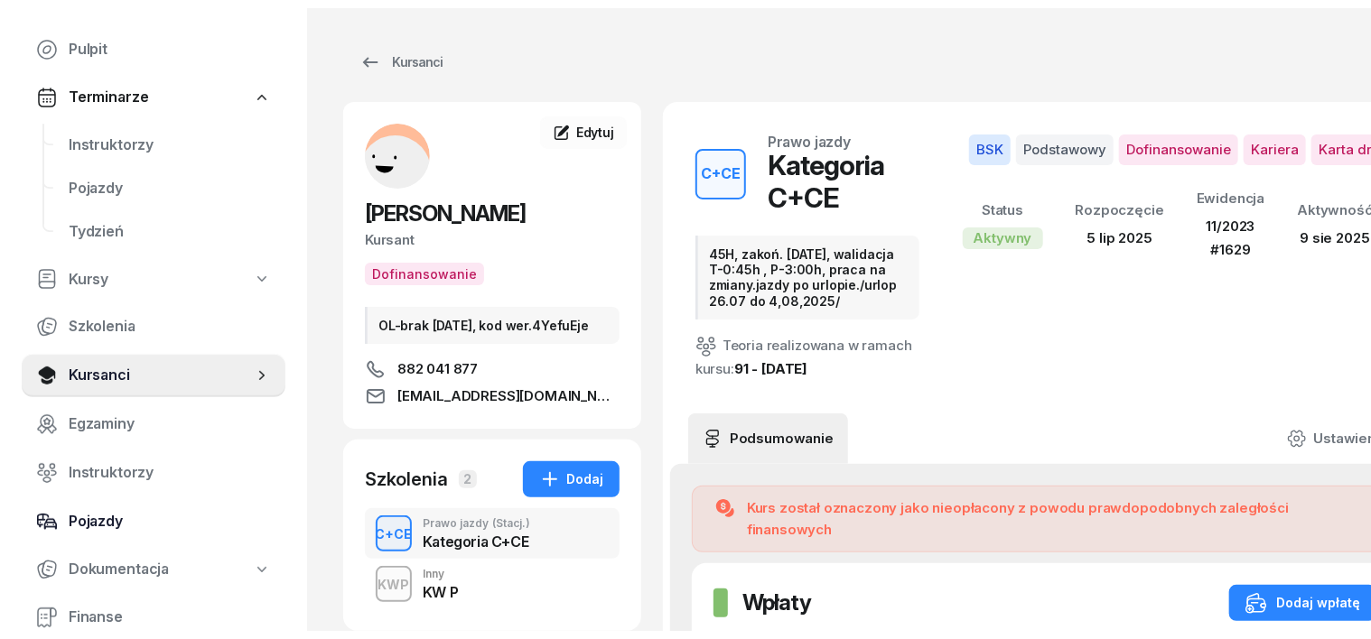
scroll to position [258, 0]
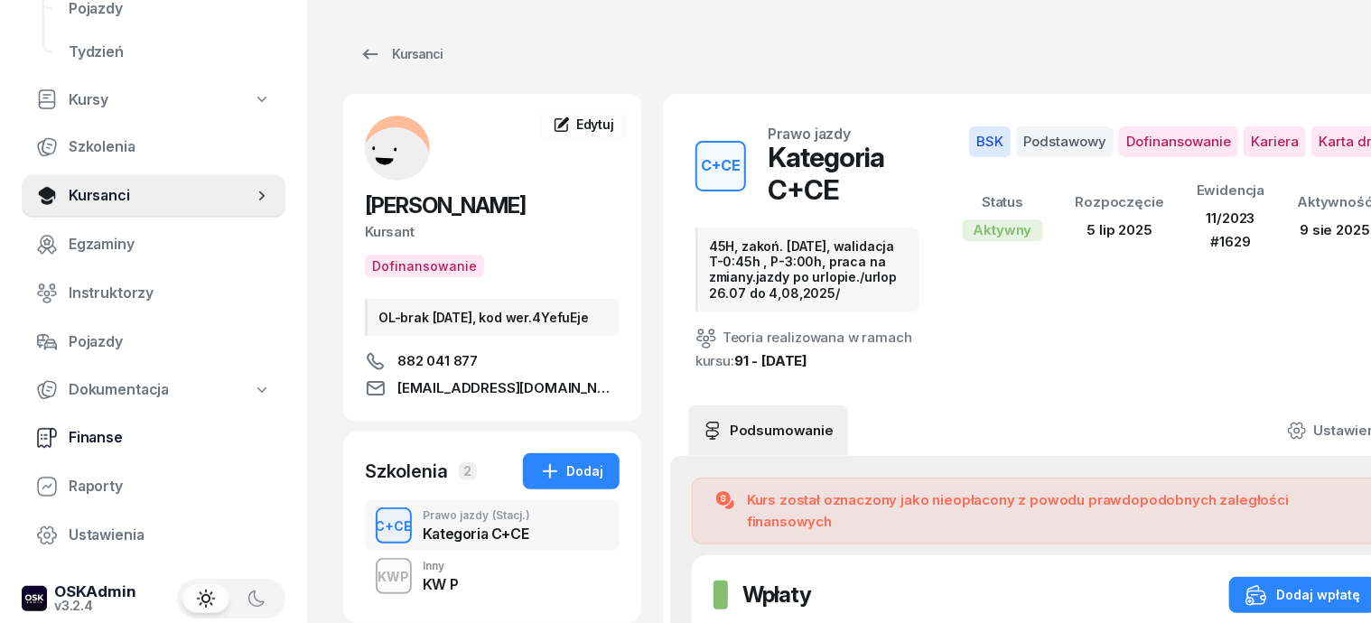
click at [110, 435] on span "Finanse" at bounding box center [170, 437] width 202 height 23
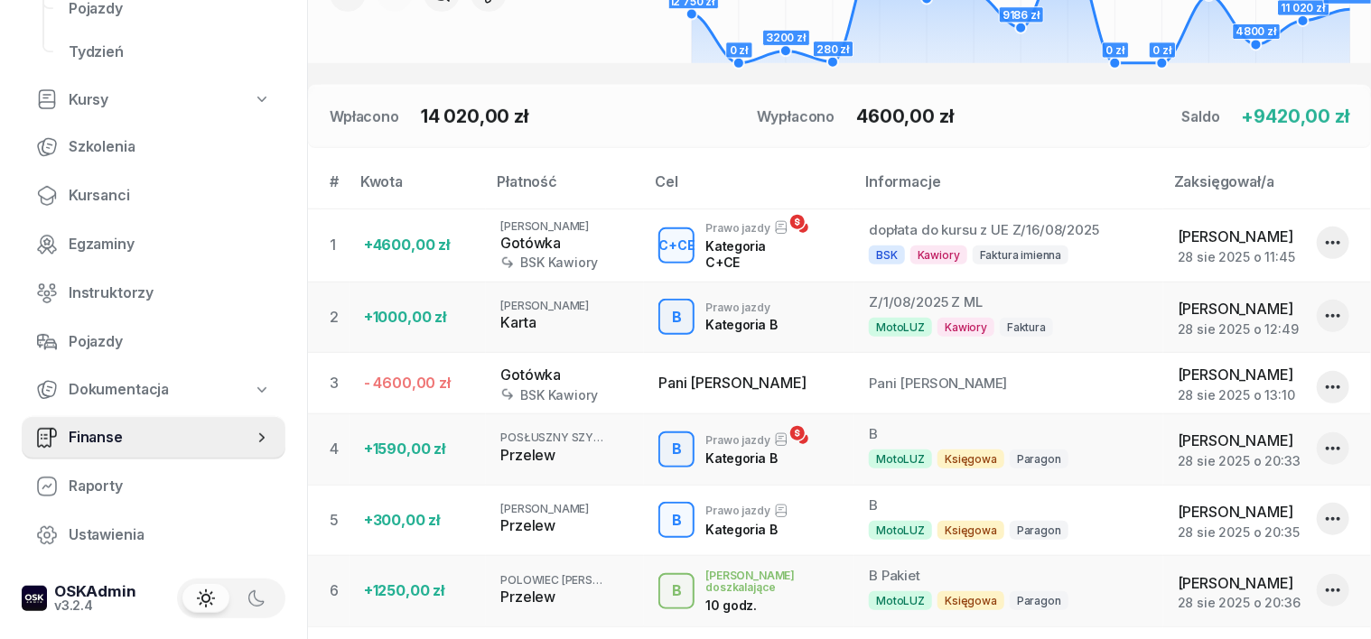
scroll to position [452, 0]
